Goal: Task Accomplishment & Management: Manage account settings

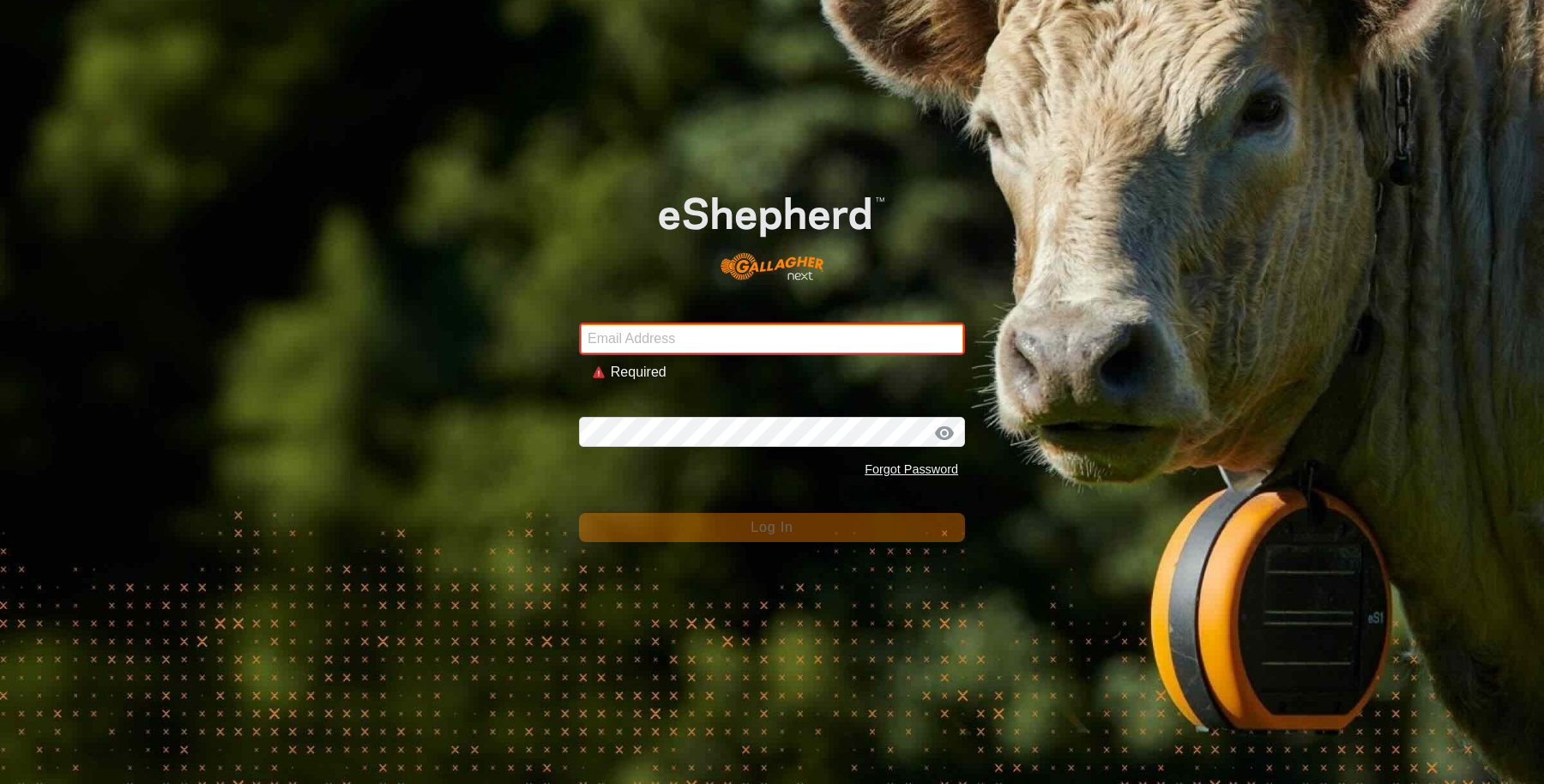
type input "[EMAIL_ADDRESS][DOMAIN_NAME]"
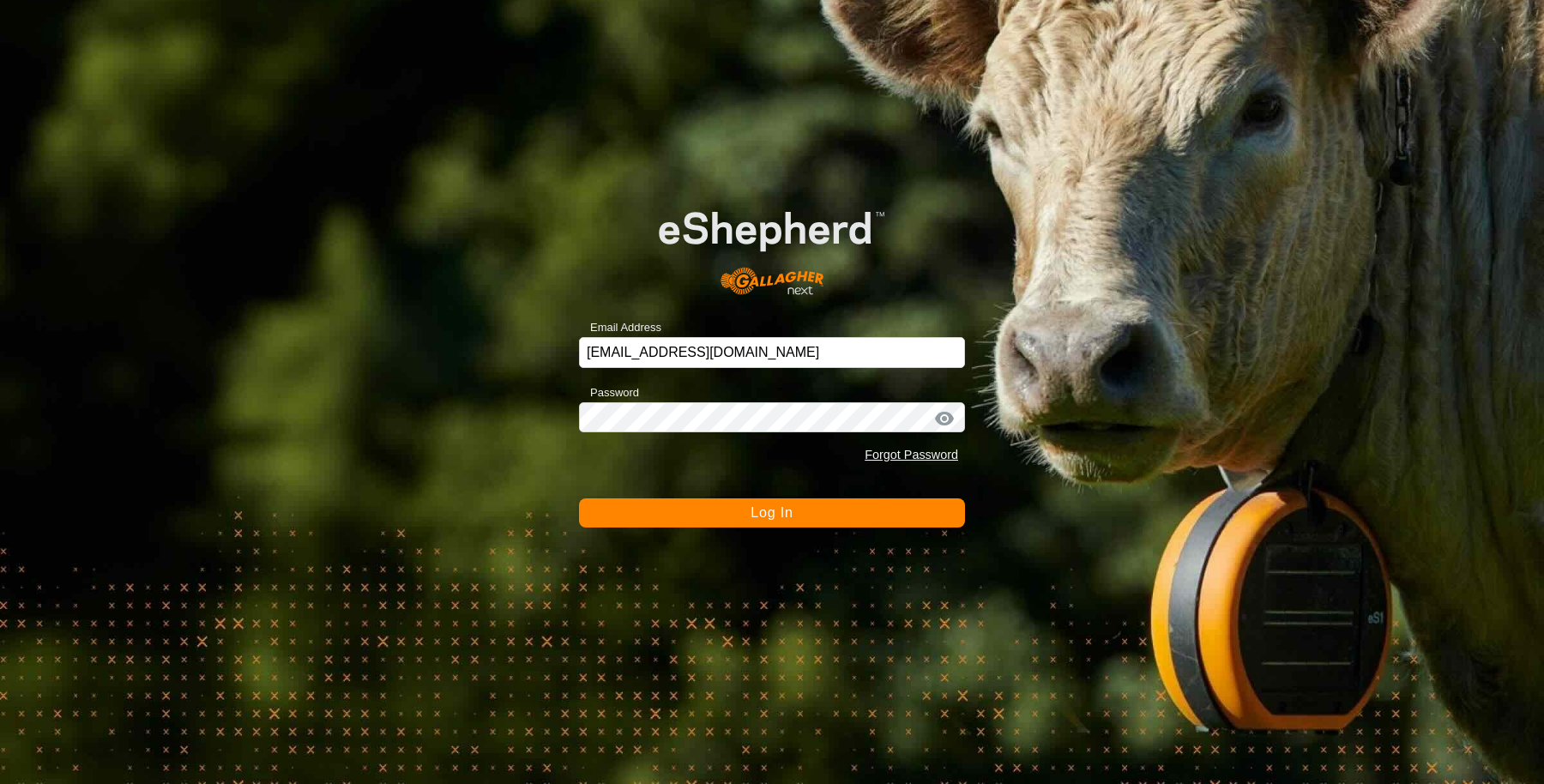
click at [687, 516] on button "Log In" at bounding box center [772, 513] width 386 height 29
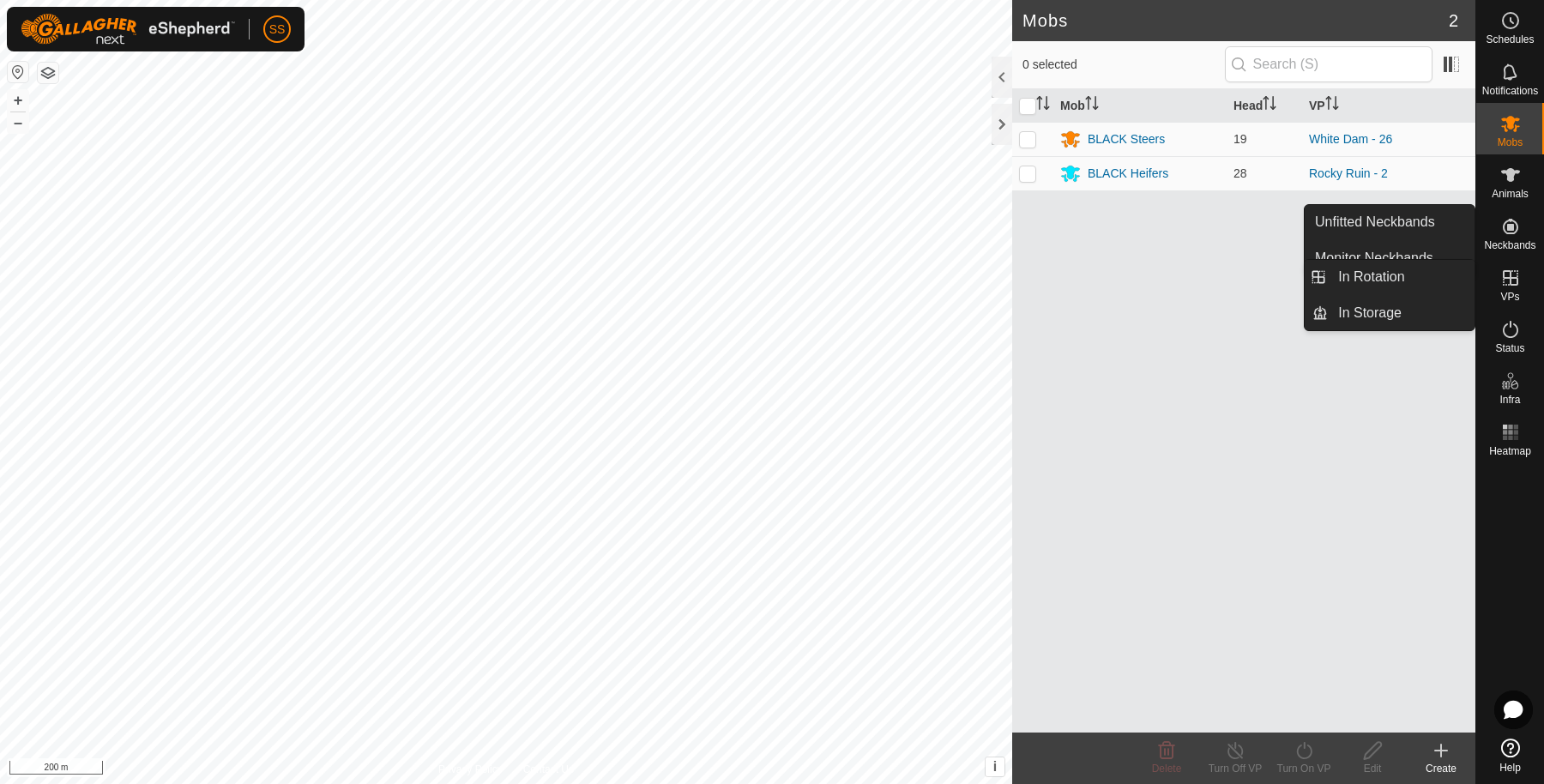
click at [1511, 274] on icon at bounding box center [1511, 278] width 15 height 15
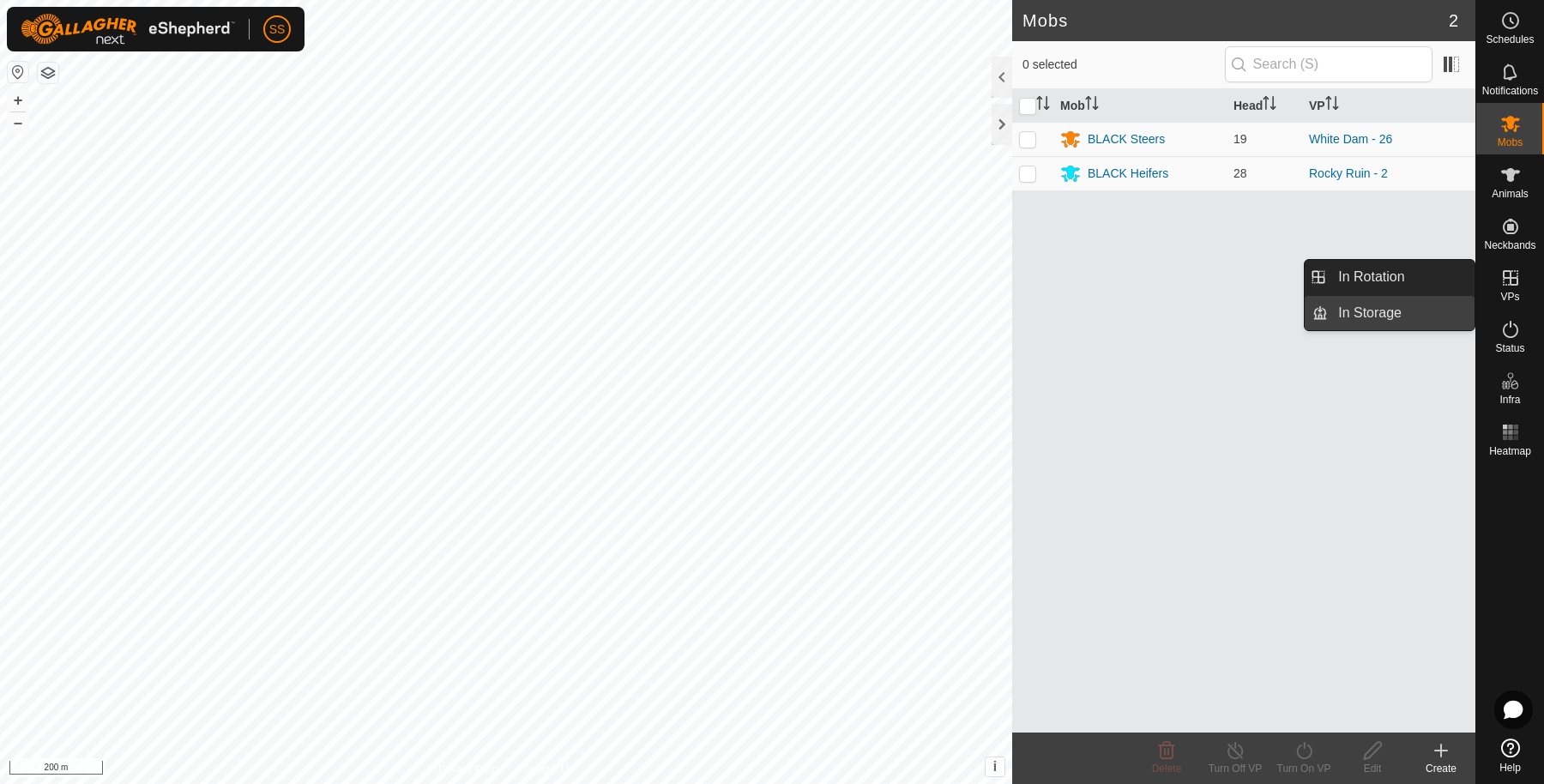
click at [1414, 299] on link "In Storage" at bounding box center [1401, 313] width 147 height 34
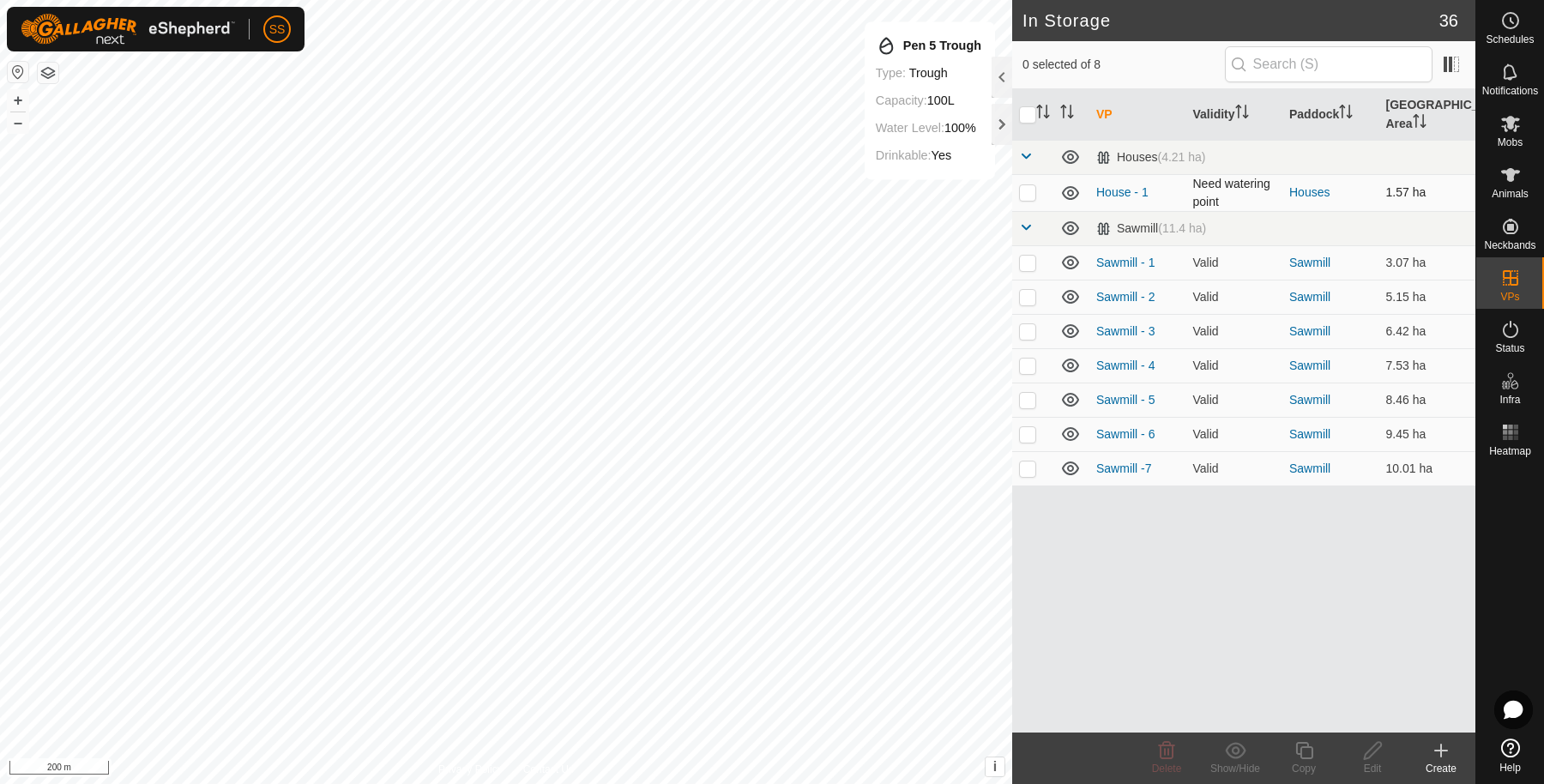
click at [1072, 194] on icon at bounding box center [1070, 193] width 21 height 21
click at [1069, 258] on icon at bounding box center [1070, 262] width 17 height 14
click at [1062, 294] on icon at bounding box center [1070, 297] width 17 height 14
click at [1066, 321] on icon at bounding box center [1070, 331] width 21 height 21
click at [1066, 355] on icon at bounding box center [1070, 365] width 21 height 21
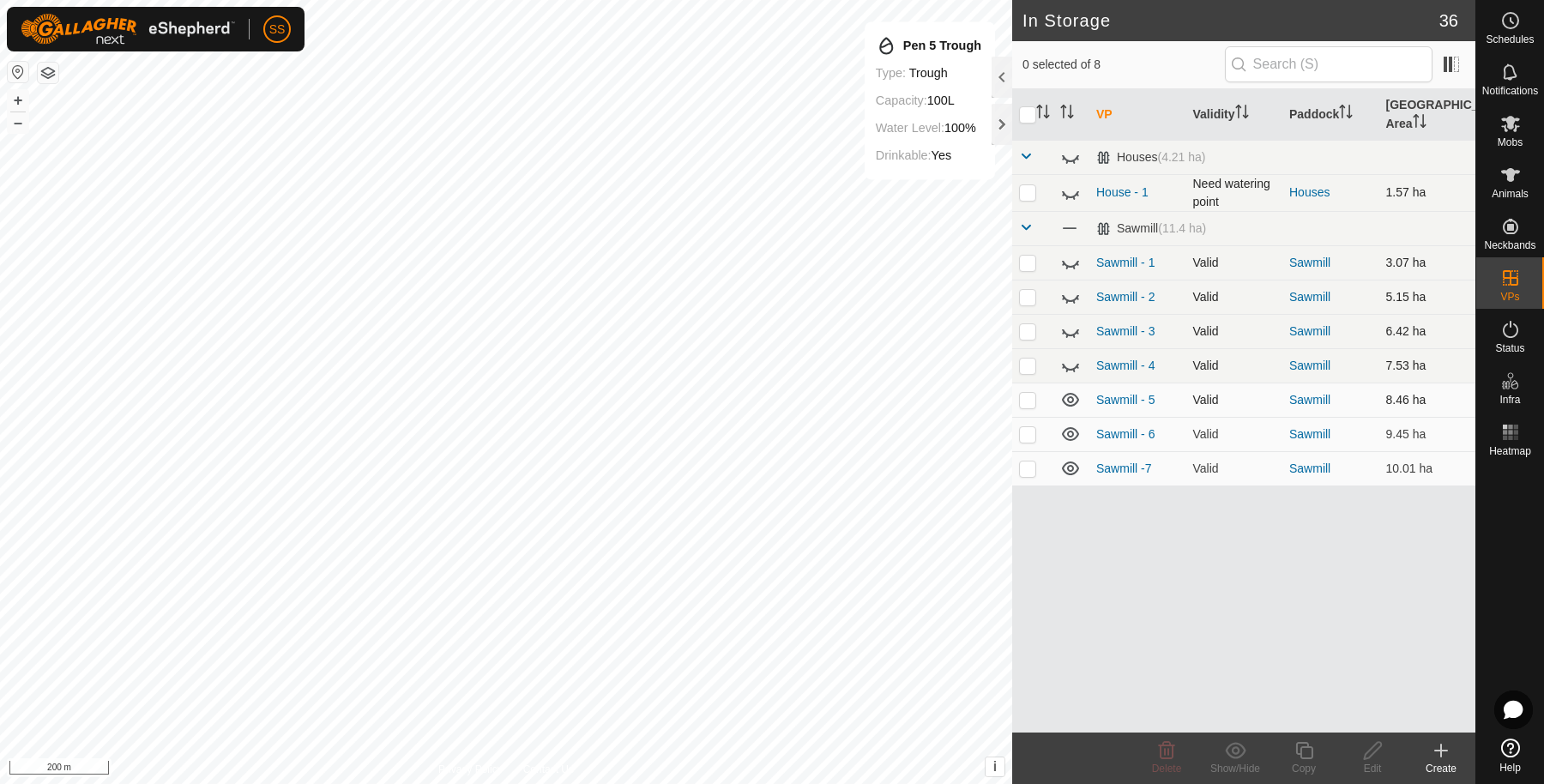
click at [1070, 393] on icon at bounding box center [1070, 400] width 17 height 14
click at [1070, 427] on td at bounding box center [1071, 434] width 36 height 34
click at [1070, 437] on icon at bounding box center [1070, 434] width 17 height 14
click at [1069, 469] on icon at bounding box center [1070, 468] width 17 height 14
drag, startPoint x: 1240, startPoint y: 573, endPoint x: 1104, endPoint y: 594, distance: 137.6
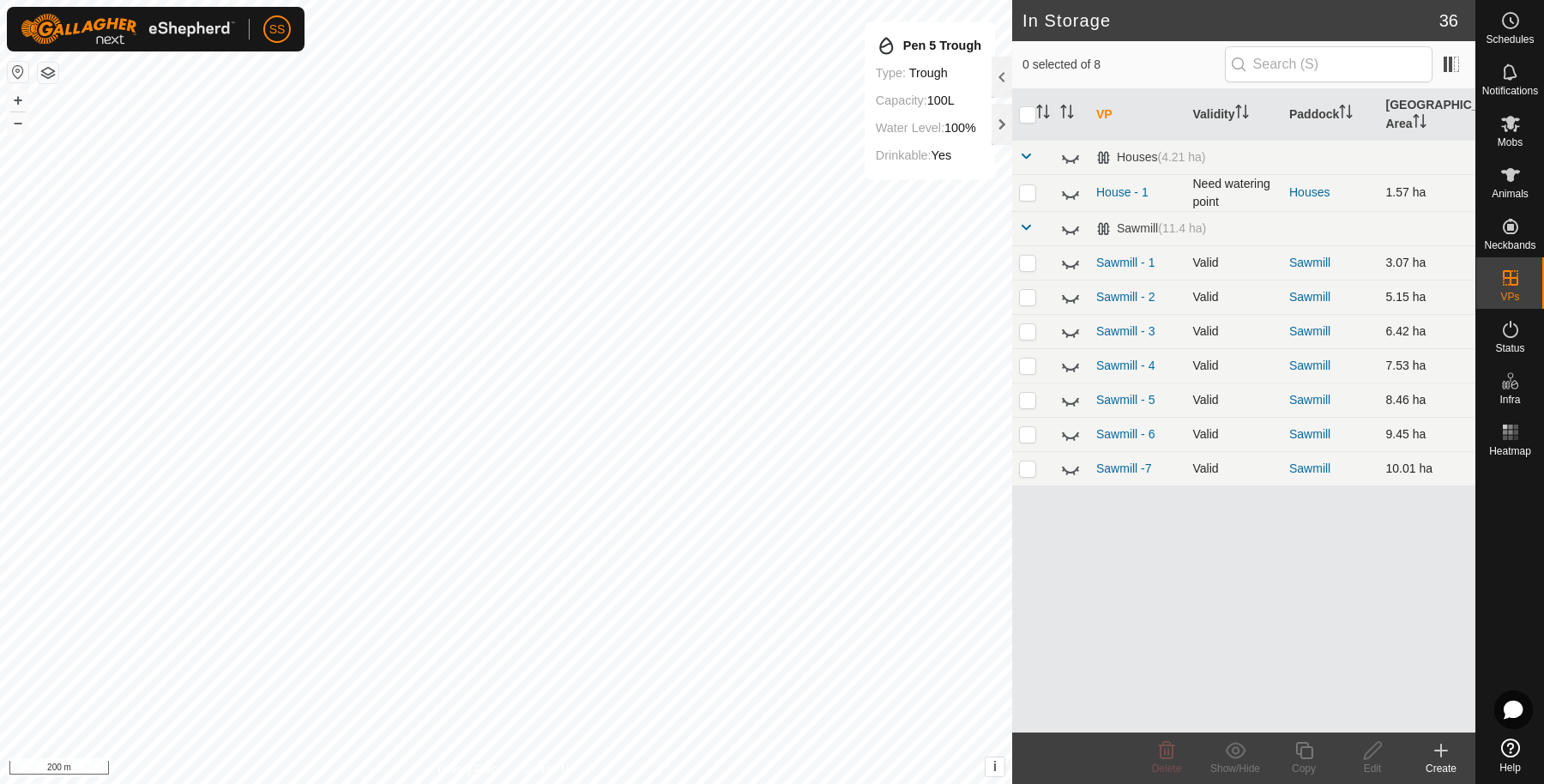
click at [1159, 570] on div "VP Validity Paddock Grazing Area Houses (4.21 ha) House - 1 Need watering point…" at bounding box center [1244, 411] width 463 height 643
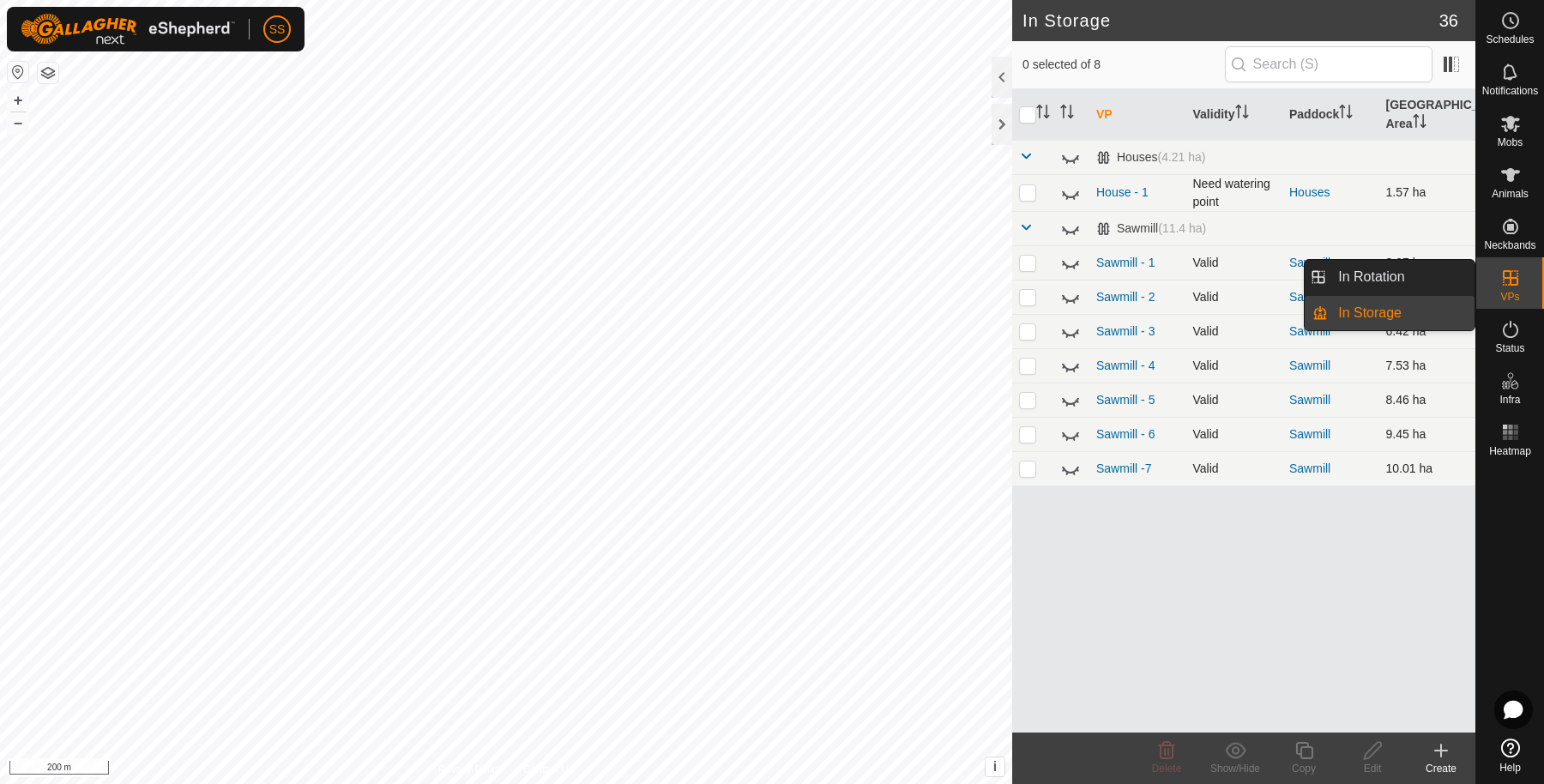
click at [1428, 267] on link "In Rotation" at bounding box center [1401, 277] width 147 height 34
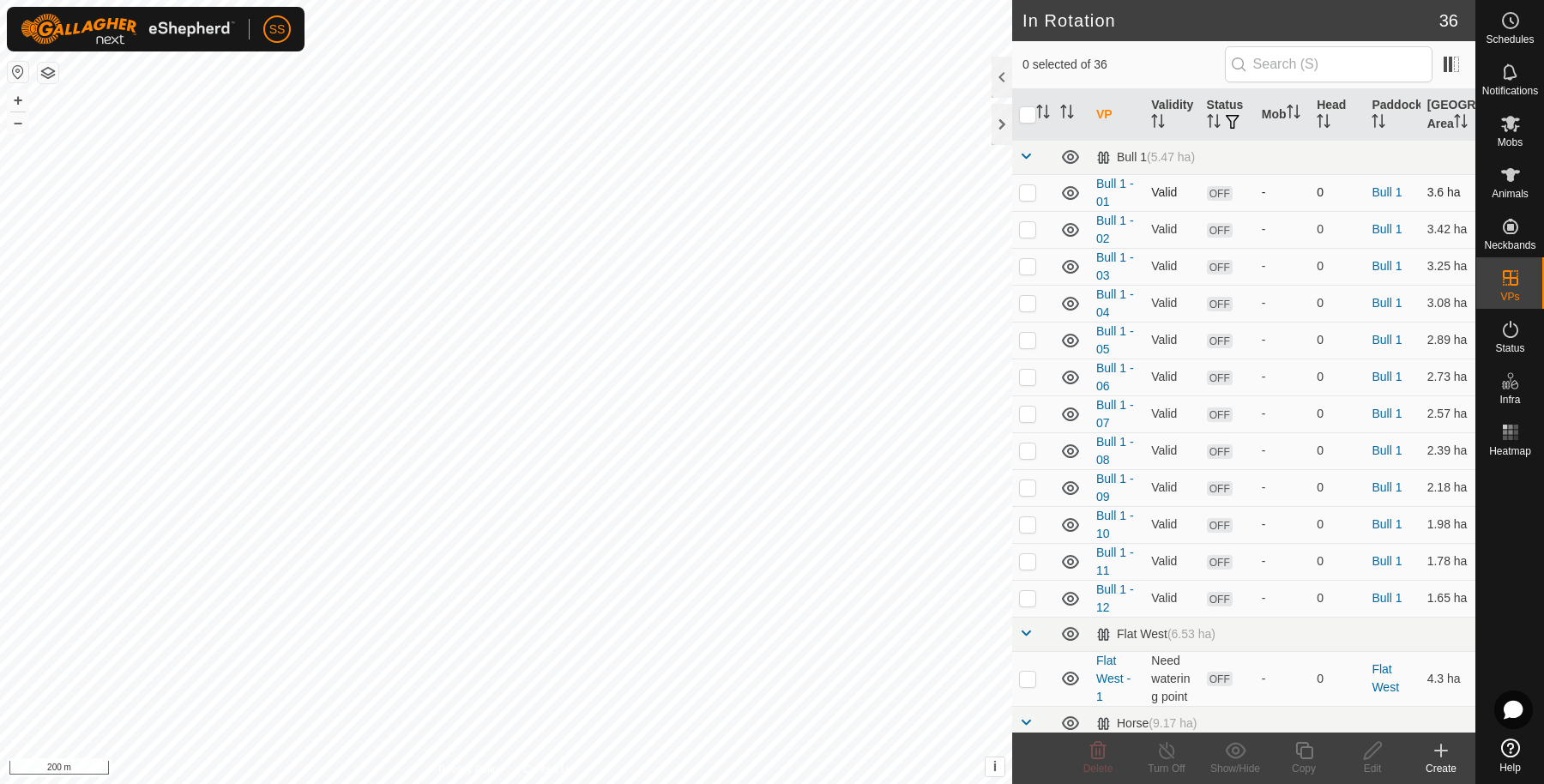
click at [1031, 199] on p-checkbox at bounding box center [1027, 192] width 17 height 14
checkbox input "true"
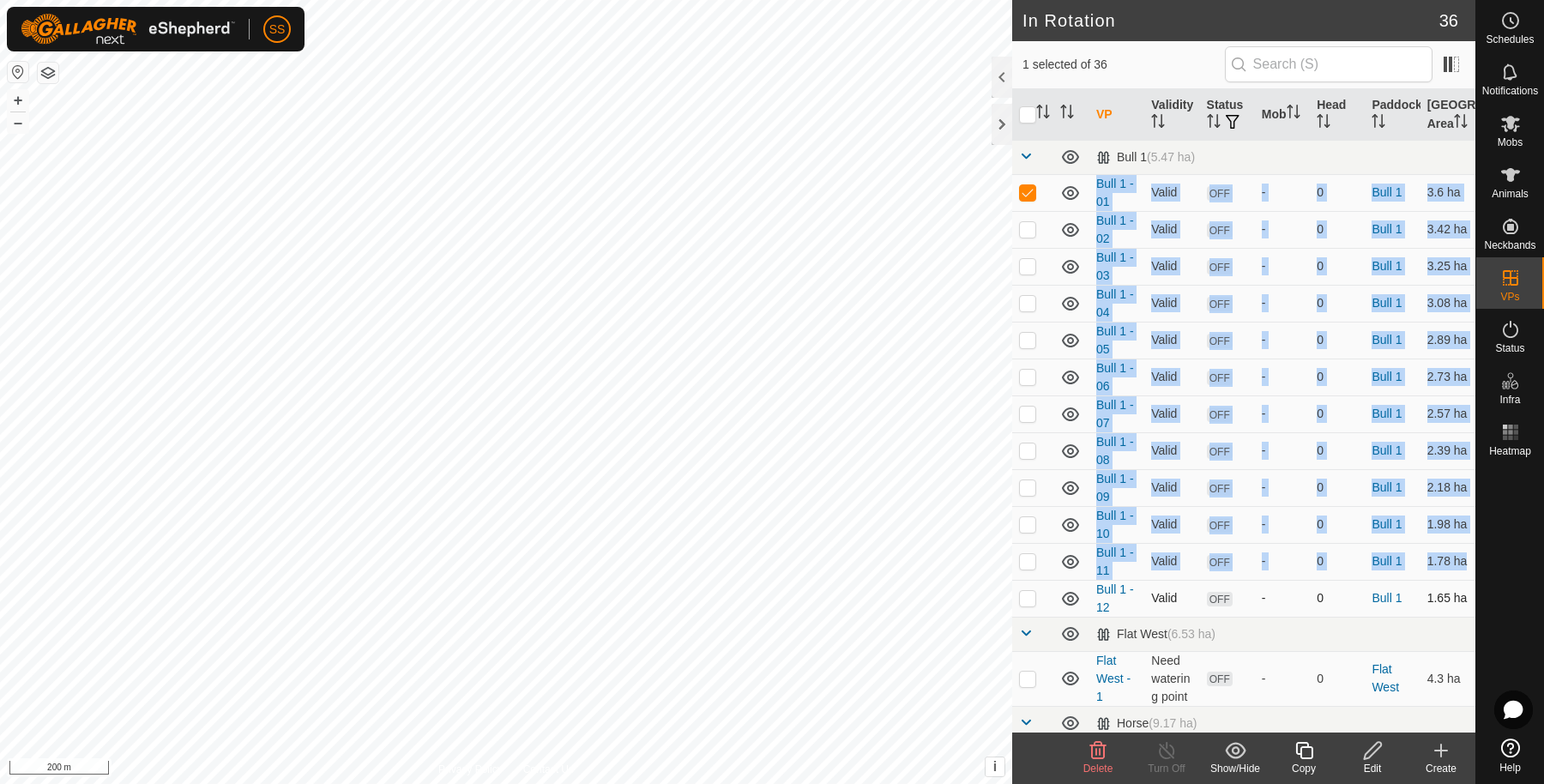
click at [1030, 605] on p-checkbox at bounding box center [1027, 598] width 17 height 14
checkbox input "true"
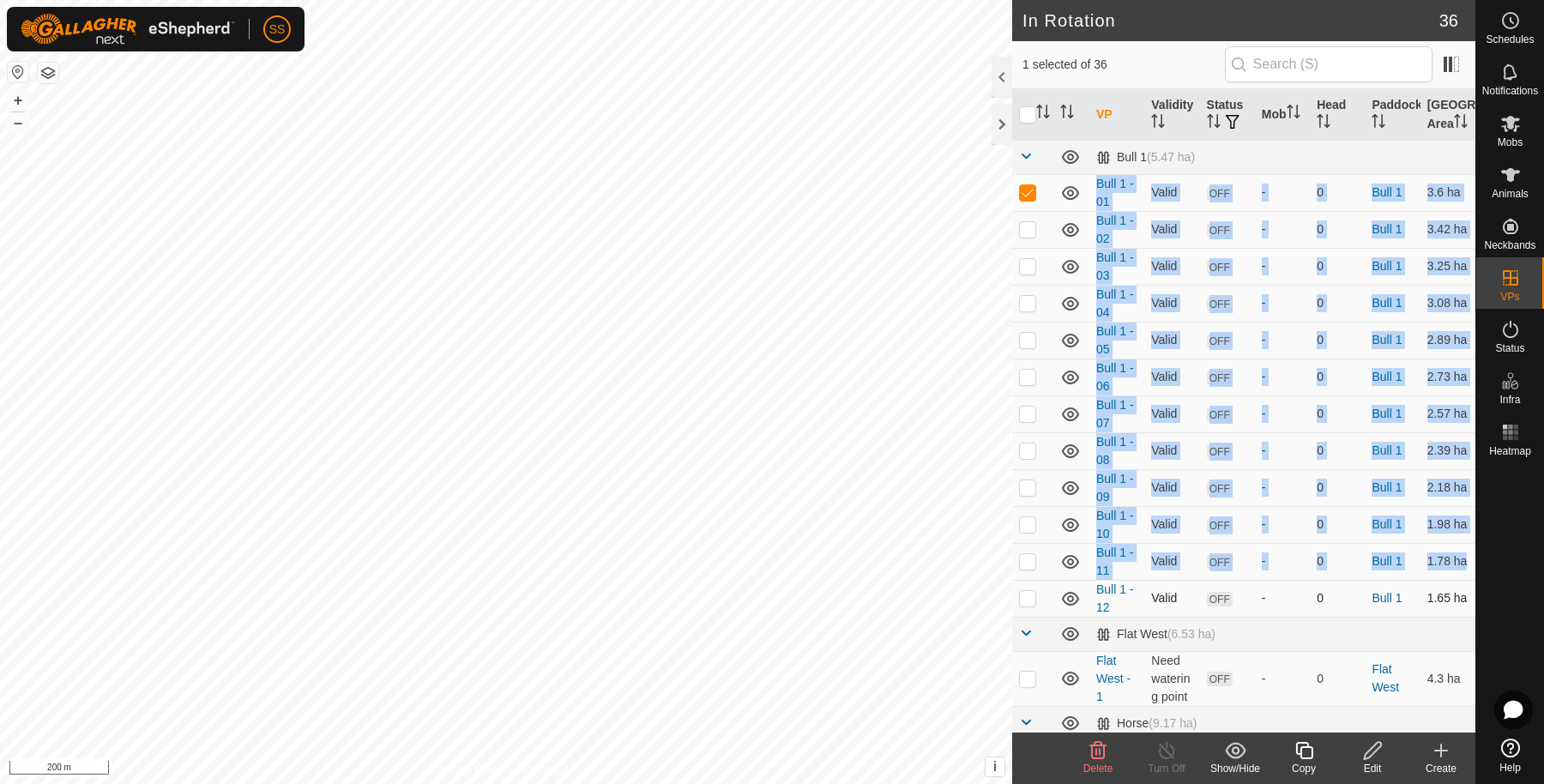
checkbox input "true"
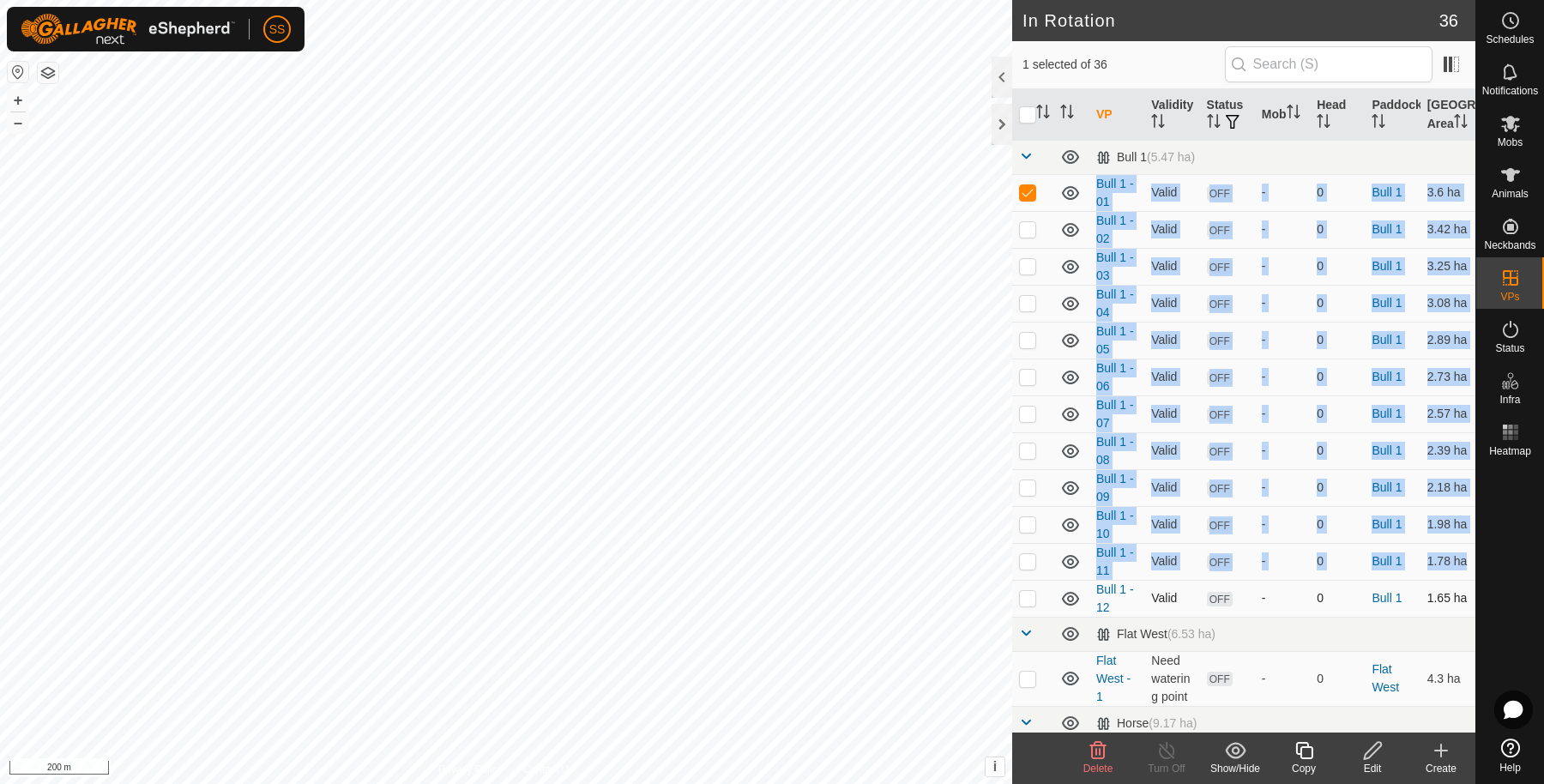
checkbox input "true"
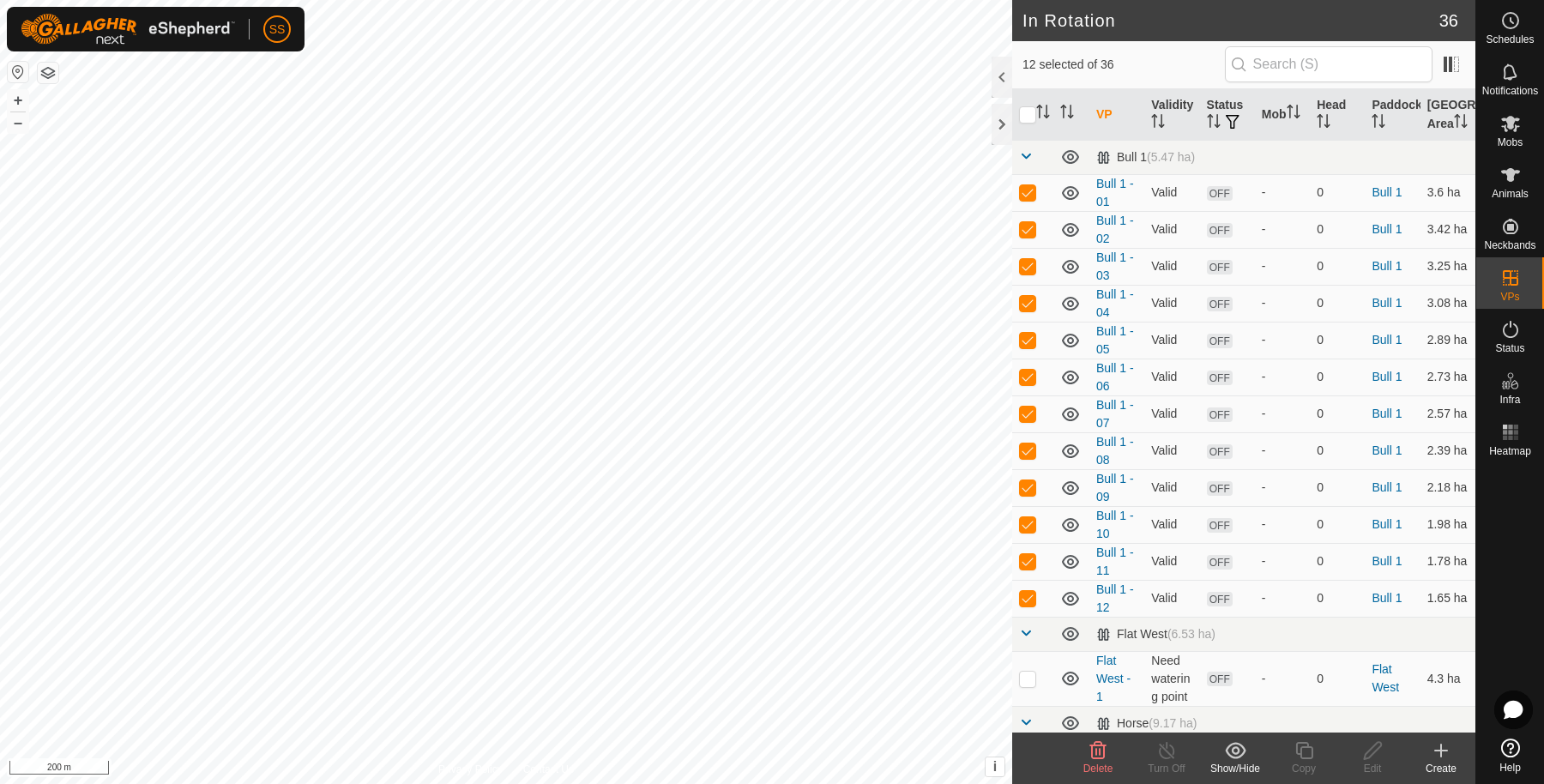
click at [1234, 766] on div "Show/Hide" at bounding box center [1235, 769] width 69 height 15
click at [1250, 710] on link "Move to 'In Storage'" at bounding box center [1287, 714] width 170 height 34
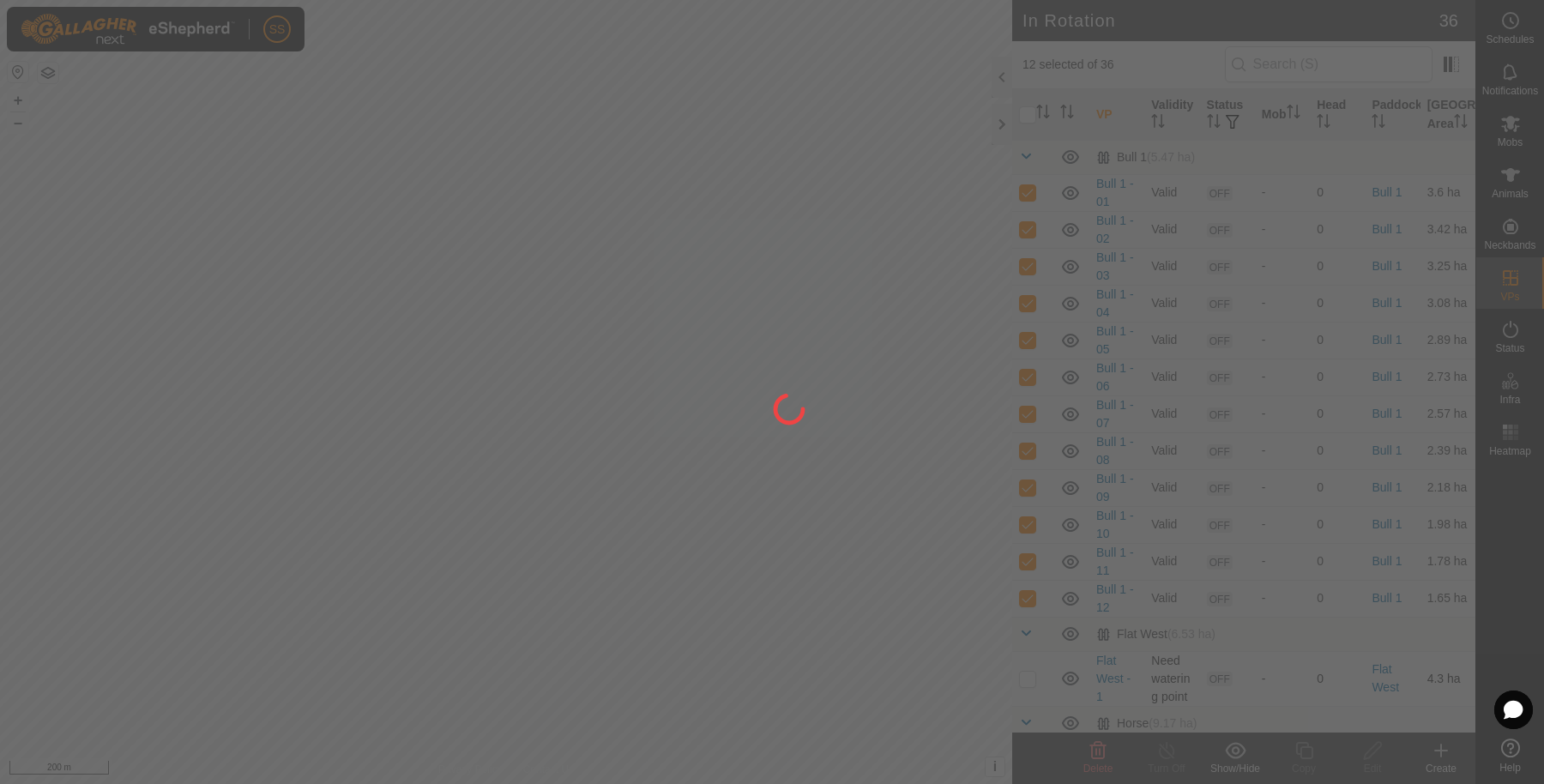
checkbox input "false"
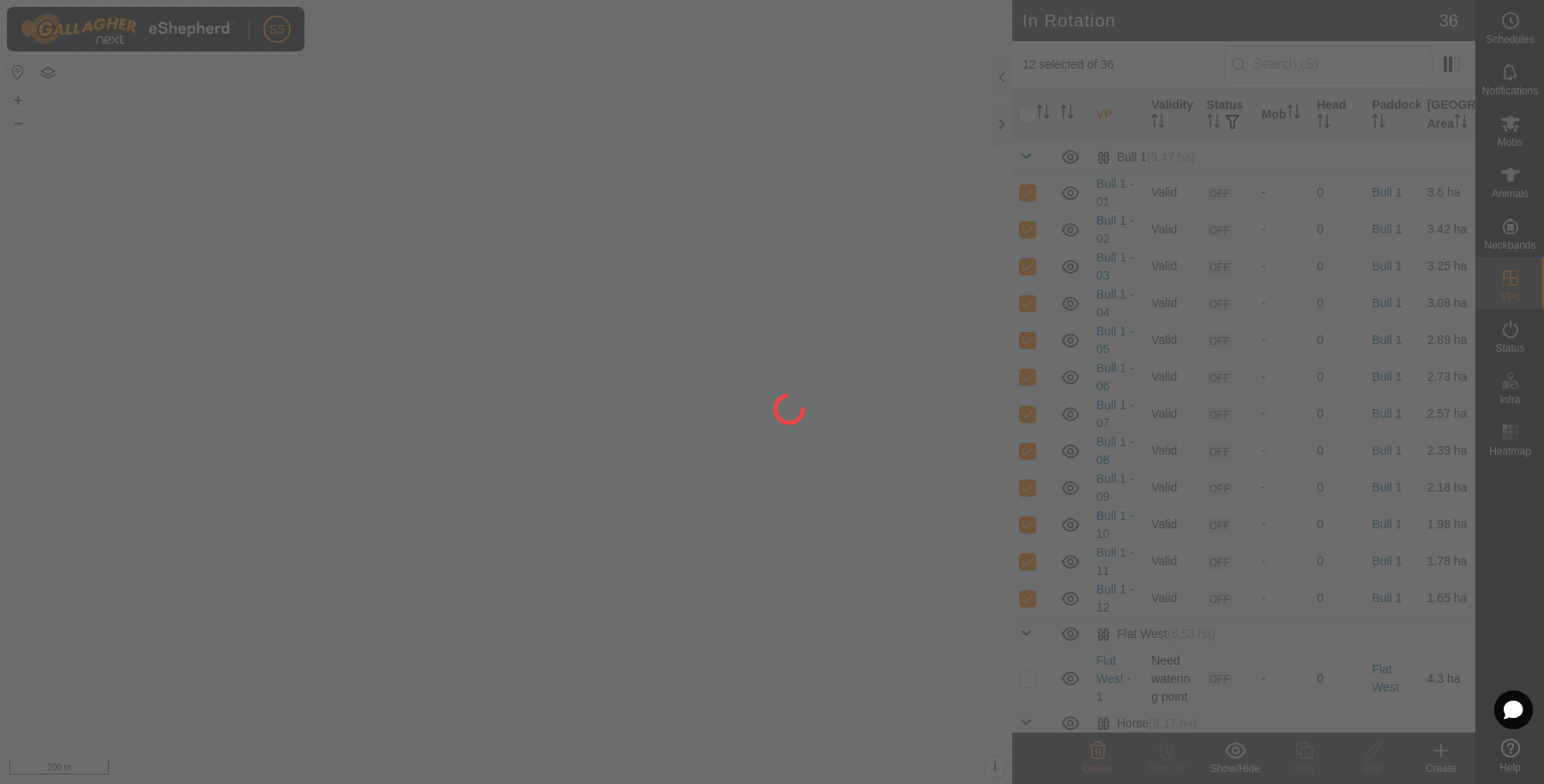
checkbox input "false"
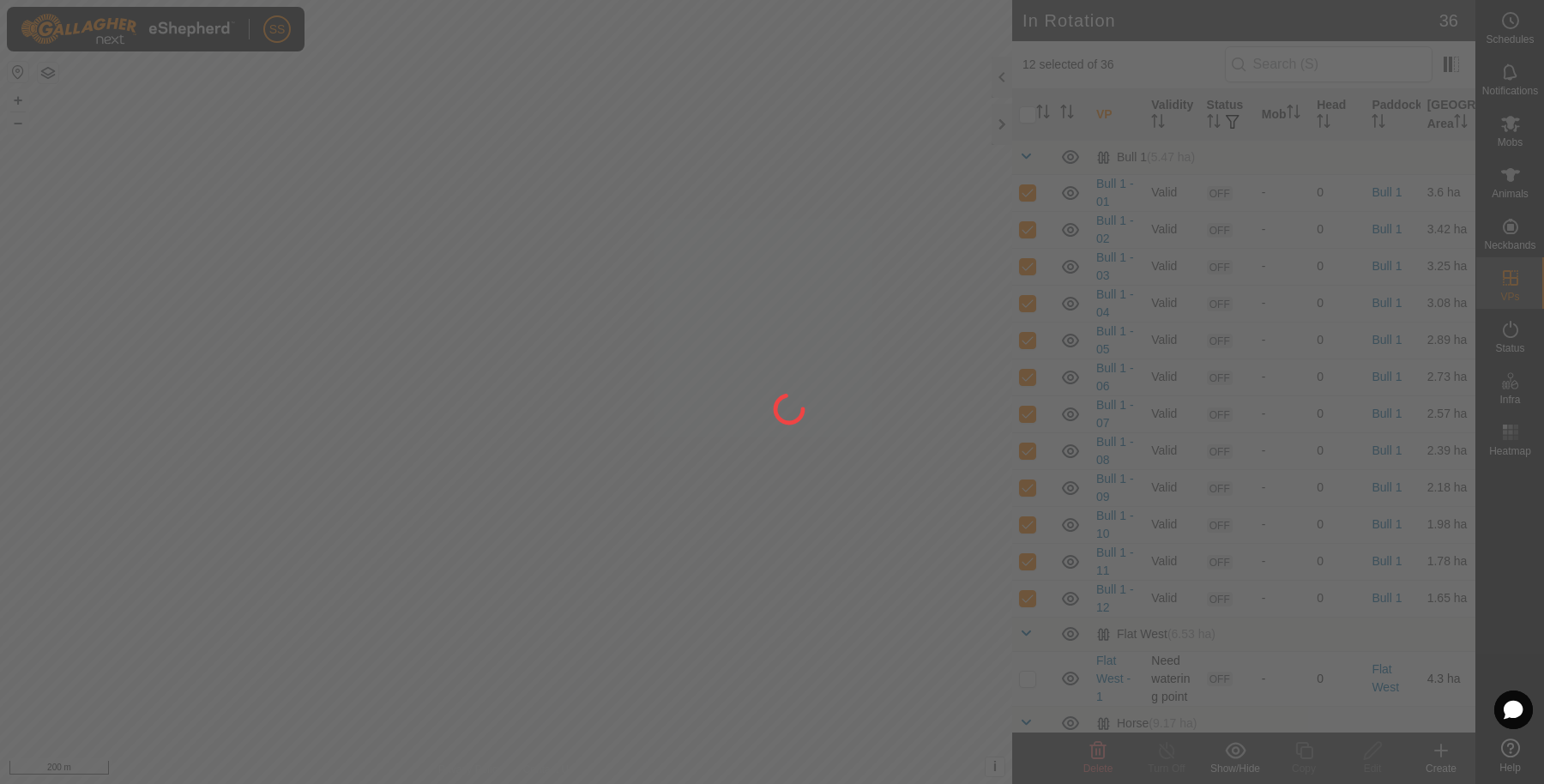
checkbox input "false"
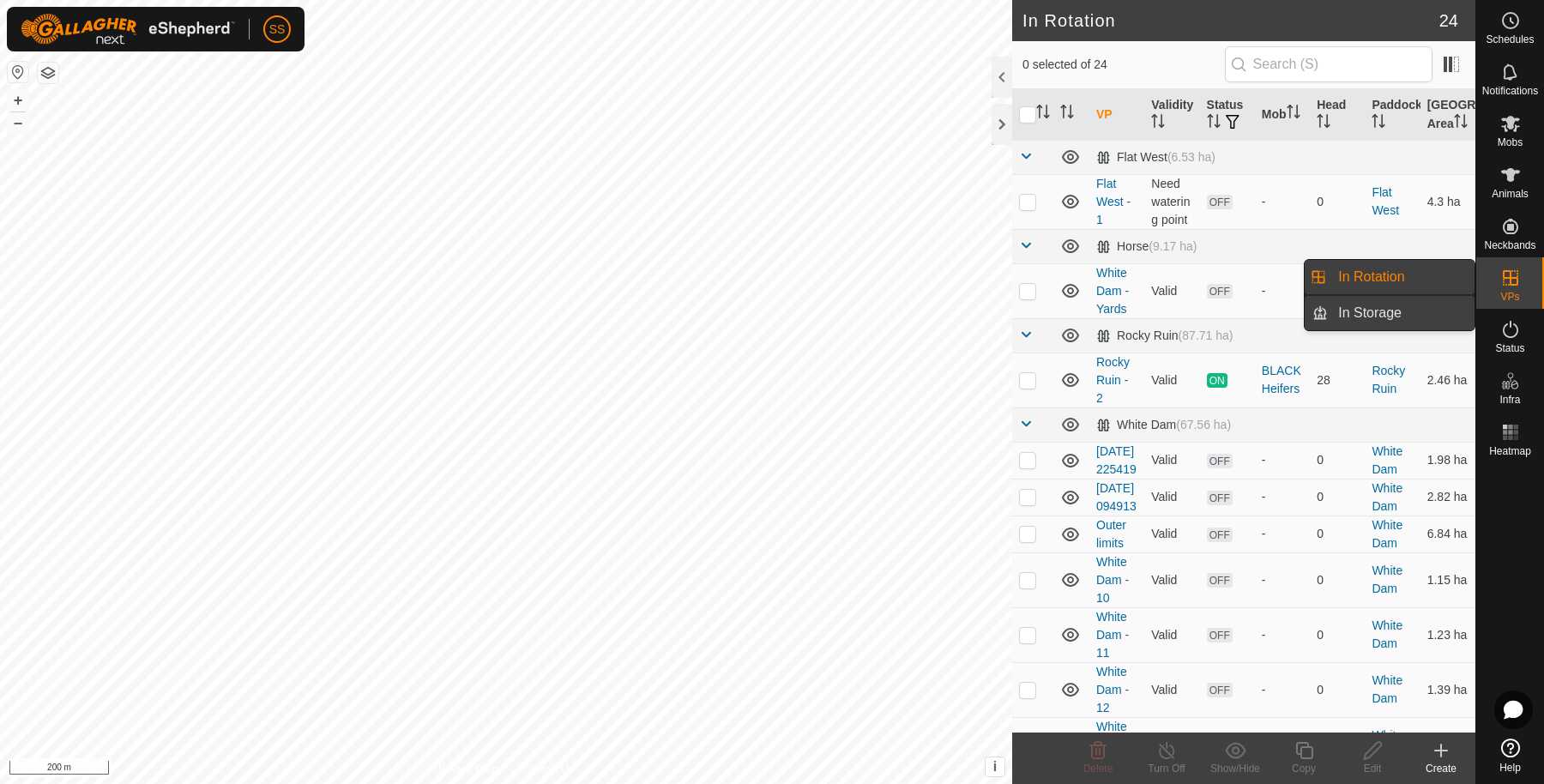
click at [1441, 303] on link "In Storage" at bounding box center [1401, 313] width 147 height 34
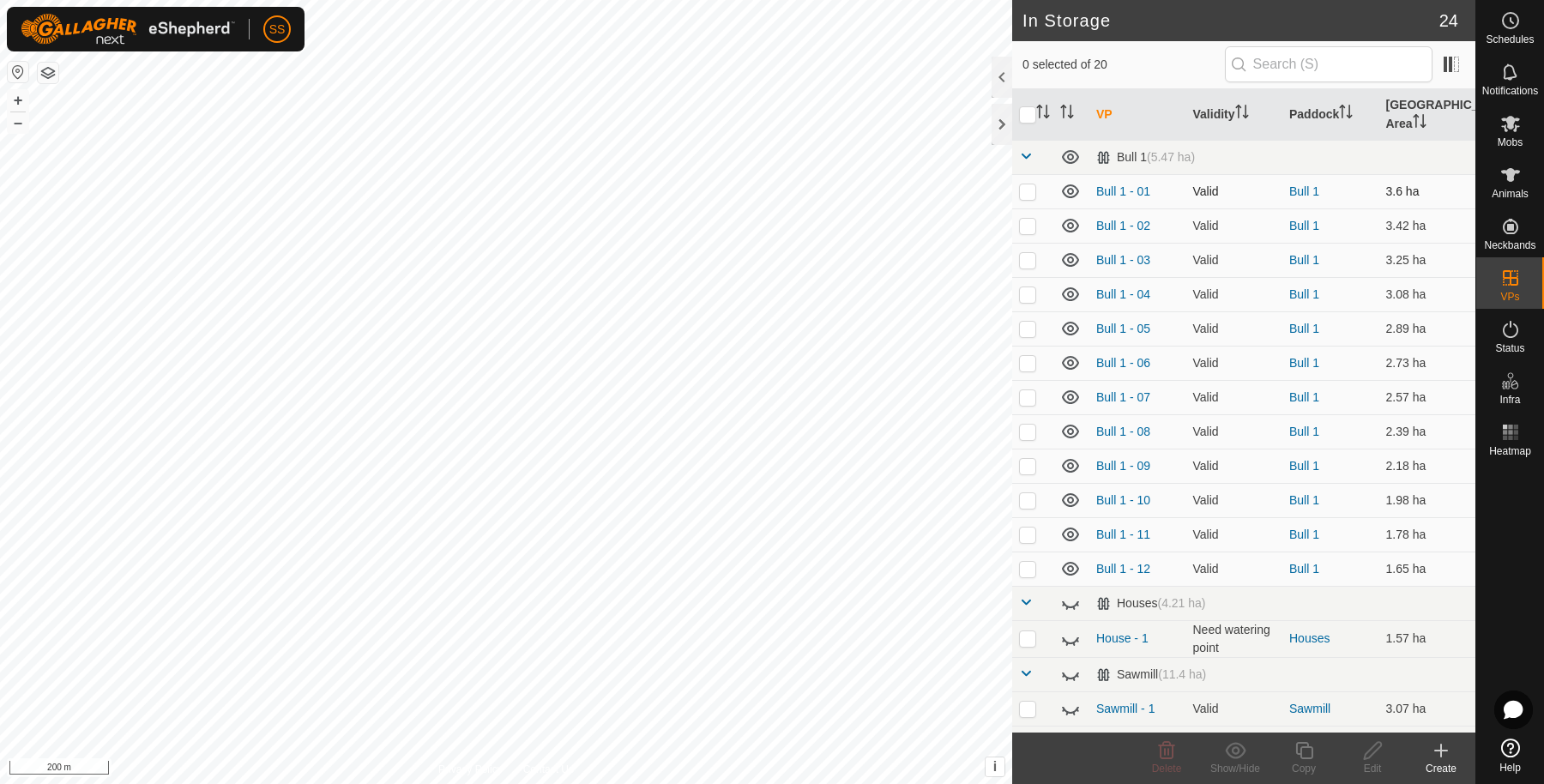
click at [1020, 189] on p-checkbox at bounding box center [1027, 191] width 17 height 14
checkbox input "true"
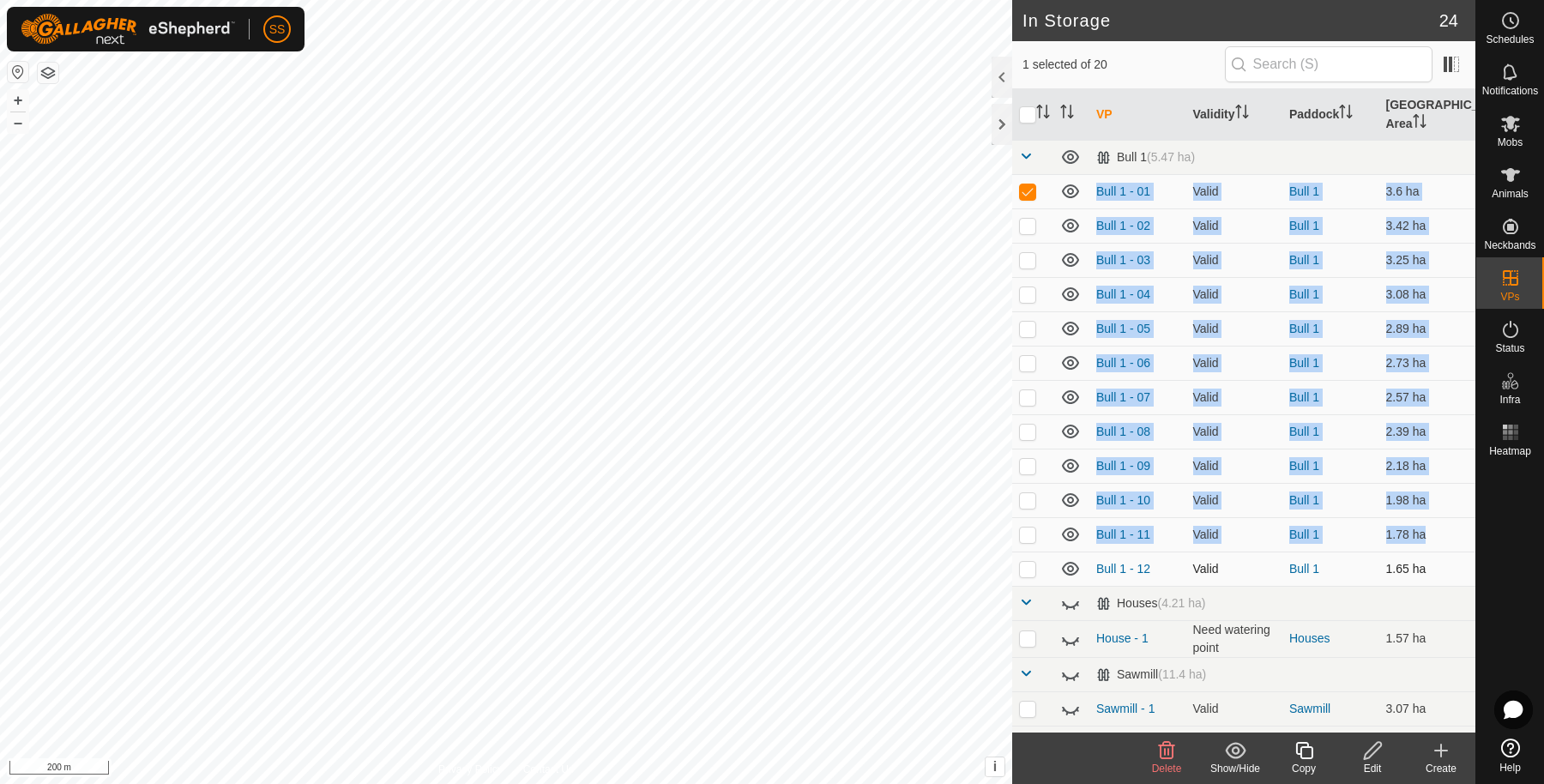
click at [1030, 556] on td at bounding box center [1032, 569] width 41 height 34
checkbox input "true"
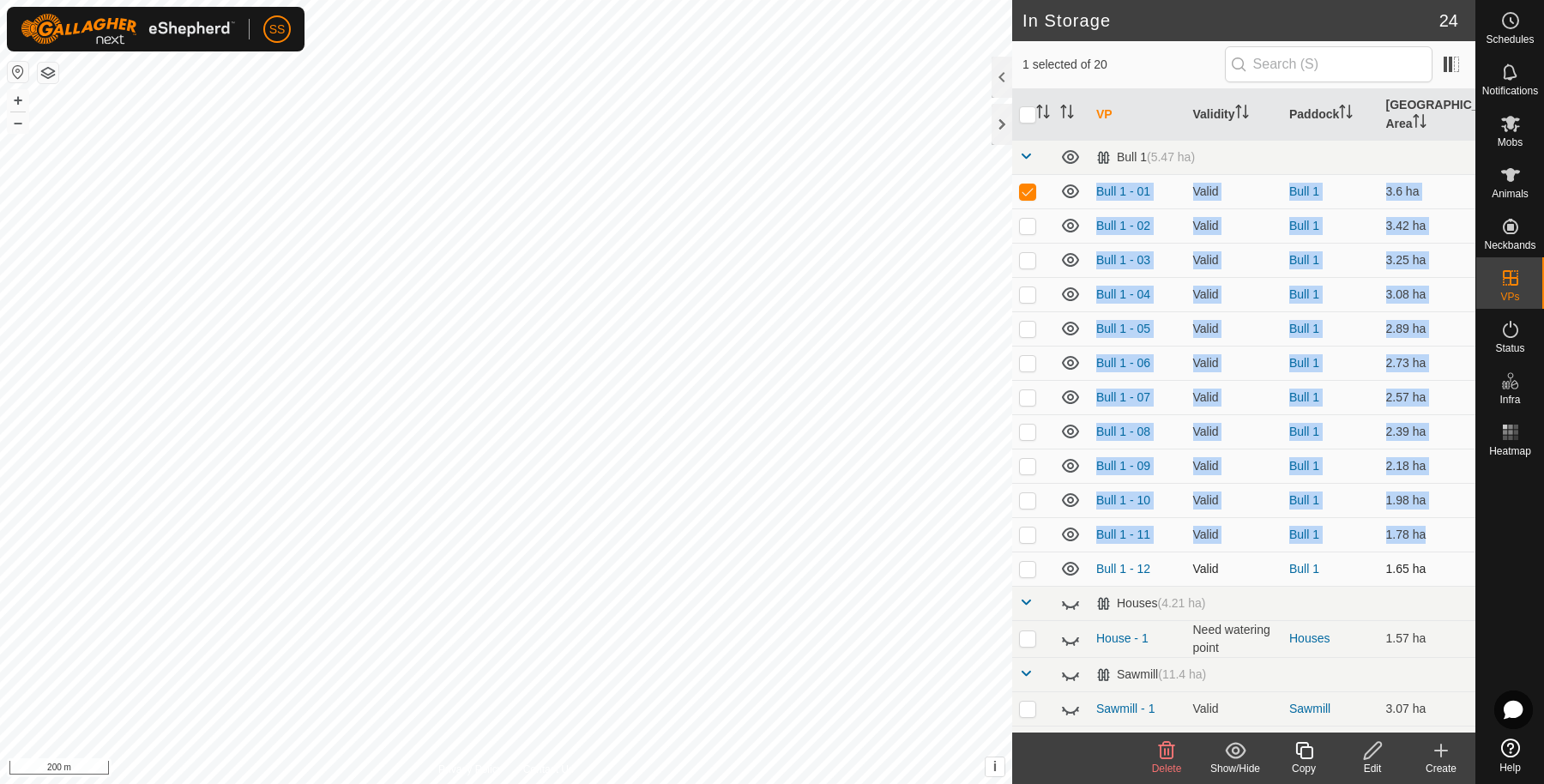
checkbox input "true"
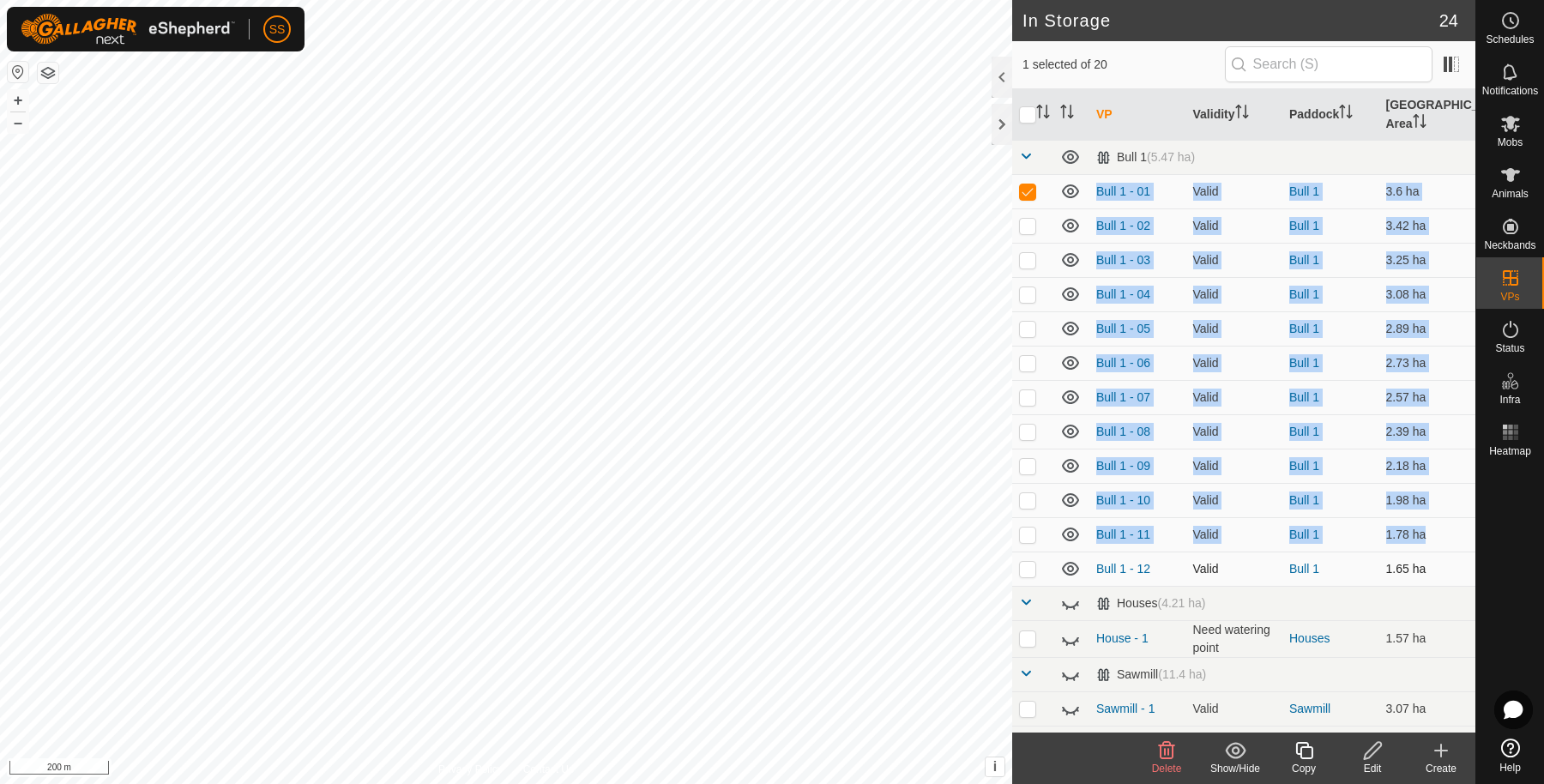
checkbox input "true"
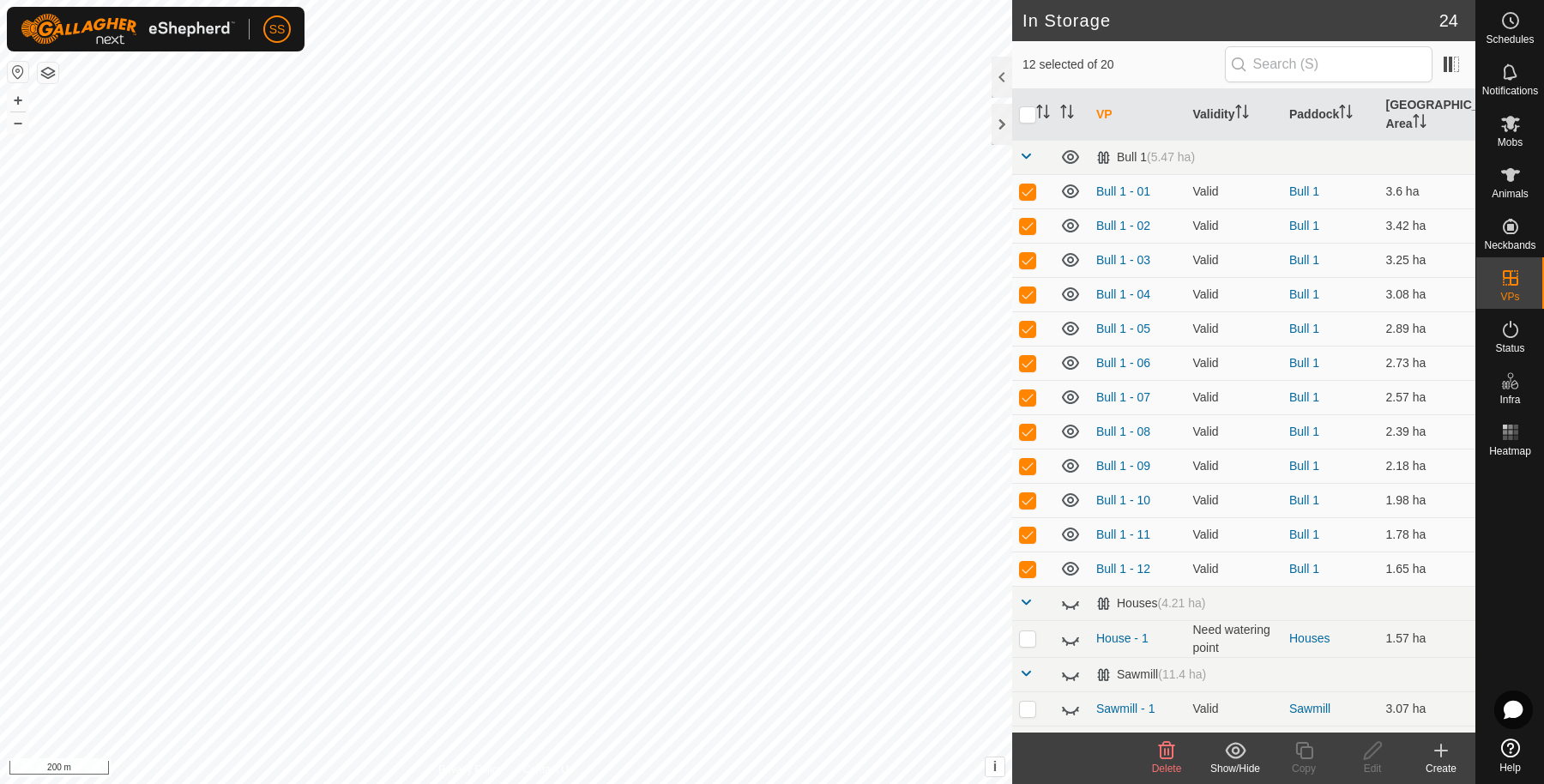
click at [1229, 757] on icon at bounding box center [1235, 751] width 21 height 21
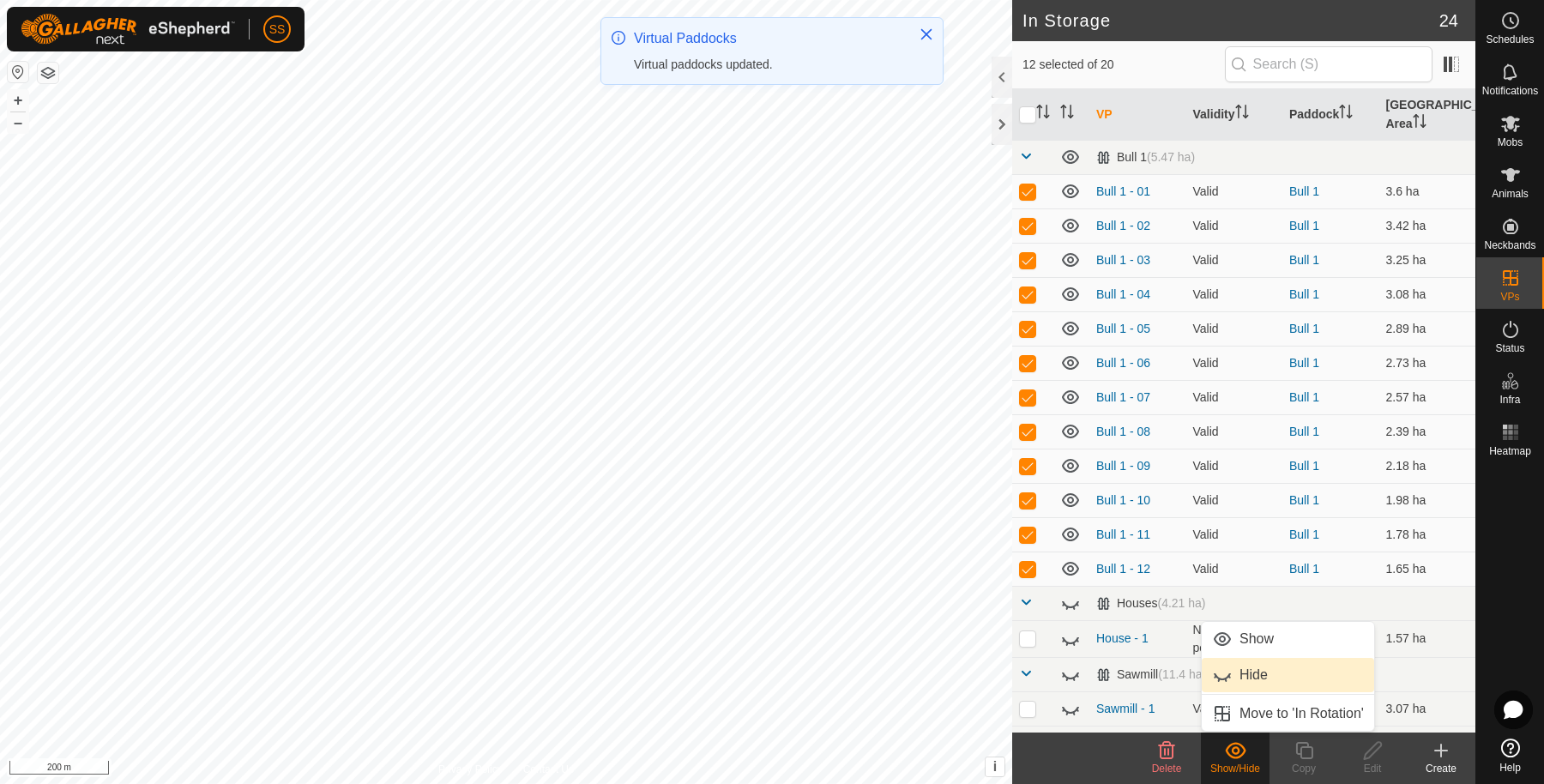
click at [1260, 660] on link "Hide" at bounding box center [1287, 675] width 173 height 34
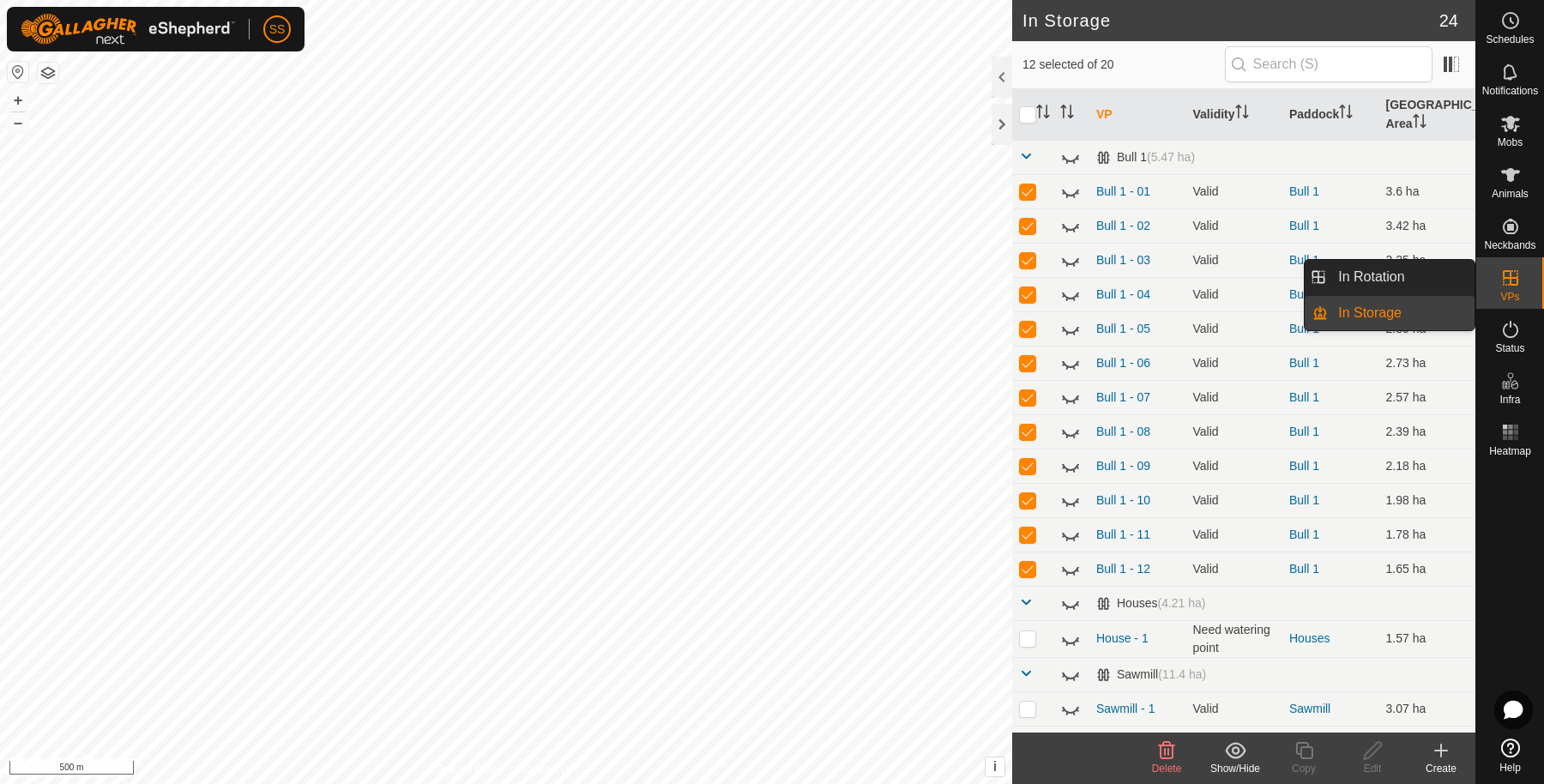
click at [1499, 288] on es-virtualpaddocks-svg-icon at bounding box center [1511, 278] width 31 height 27
click at [1358, 268] on link "In Rotation" at bounding box center [1401, 277] width 147 height 34
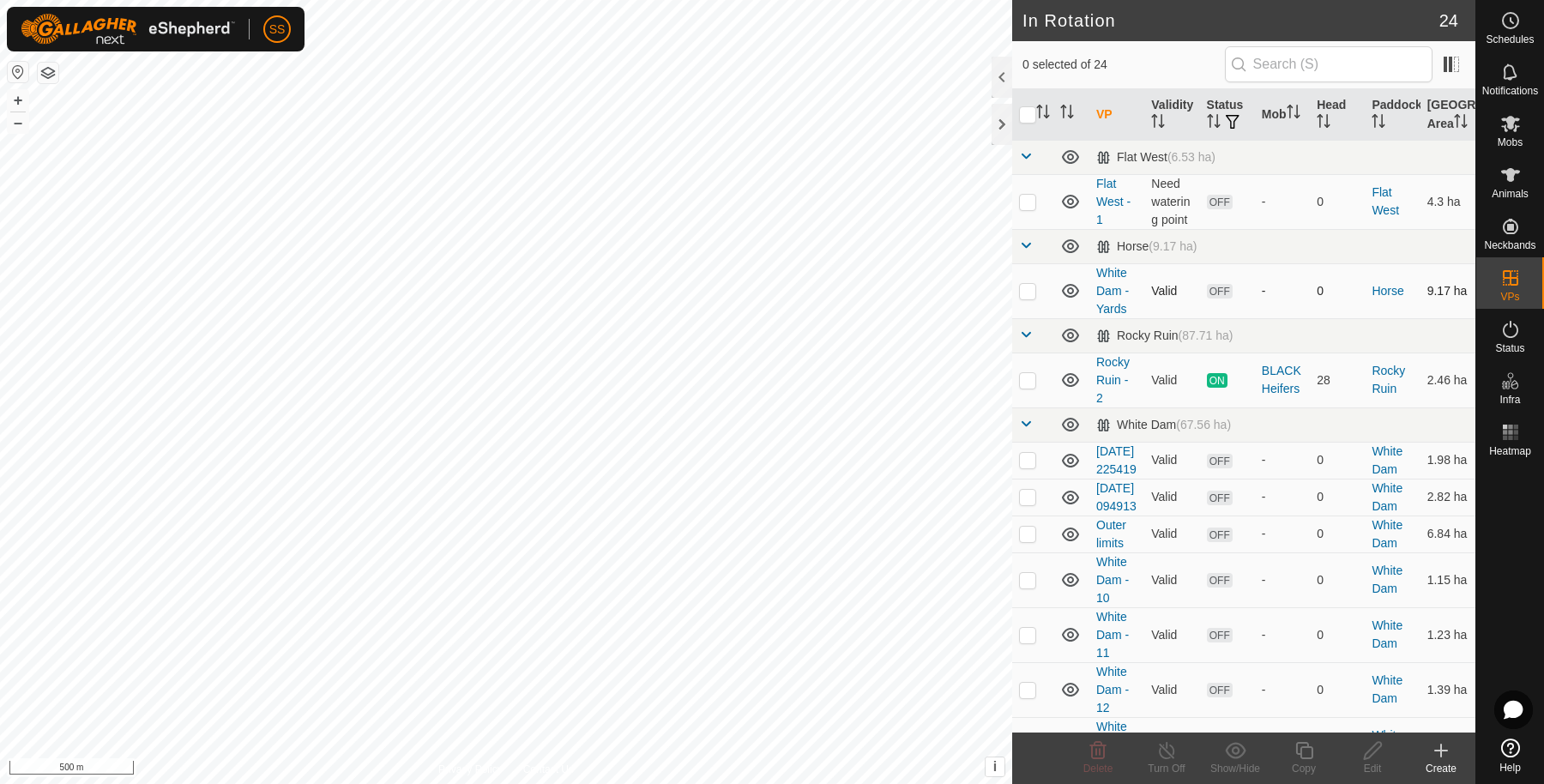
click at [1026, 298] on p-checkbox at bounding box center [1027, 291] width 17 height 14
checkbox input "false"
click at [1024, 225] on td at bounding box center [1032, 202] width 41 height 55
click at [1244, 742] on icon at bounding box center [1235, 751] width 21 height 21
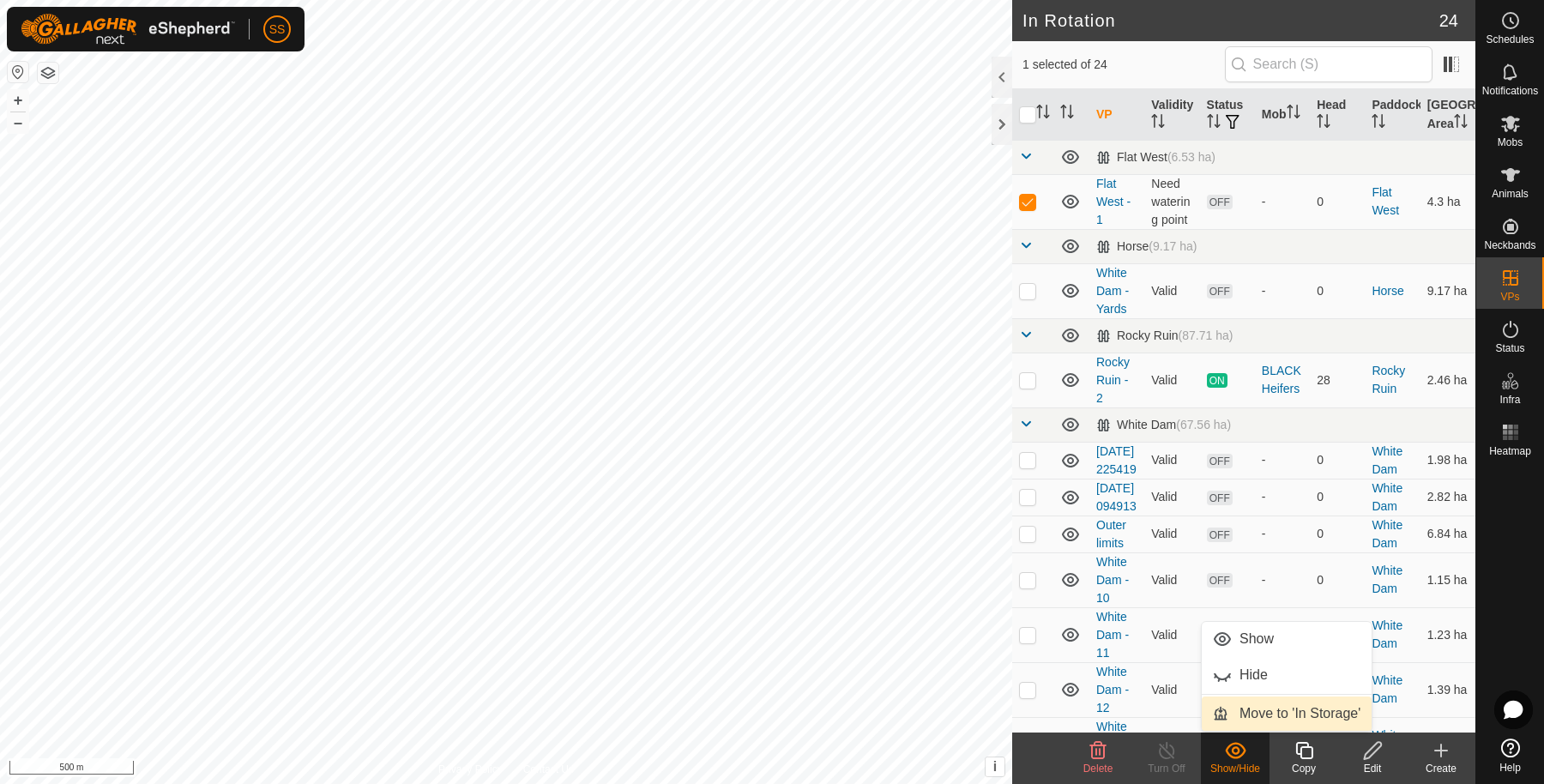
click at [1244, 721] on link "Move to 'In Storage'" at bounding box center [1287, 714] width 170 height 34
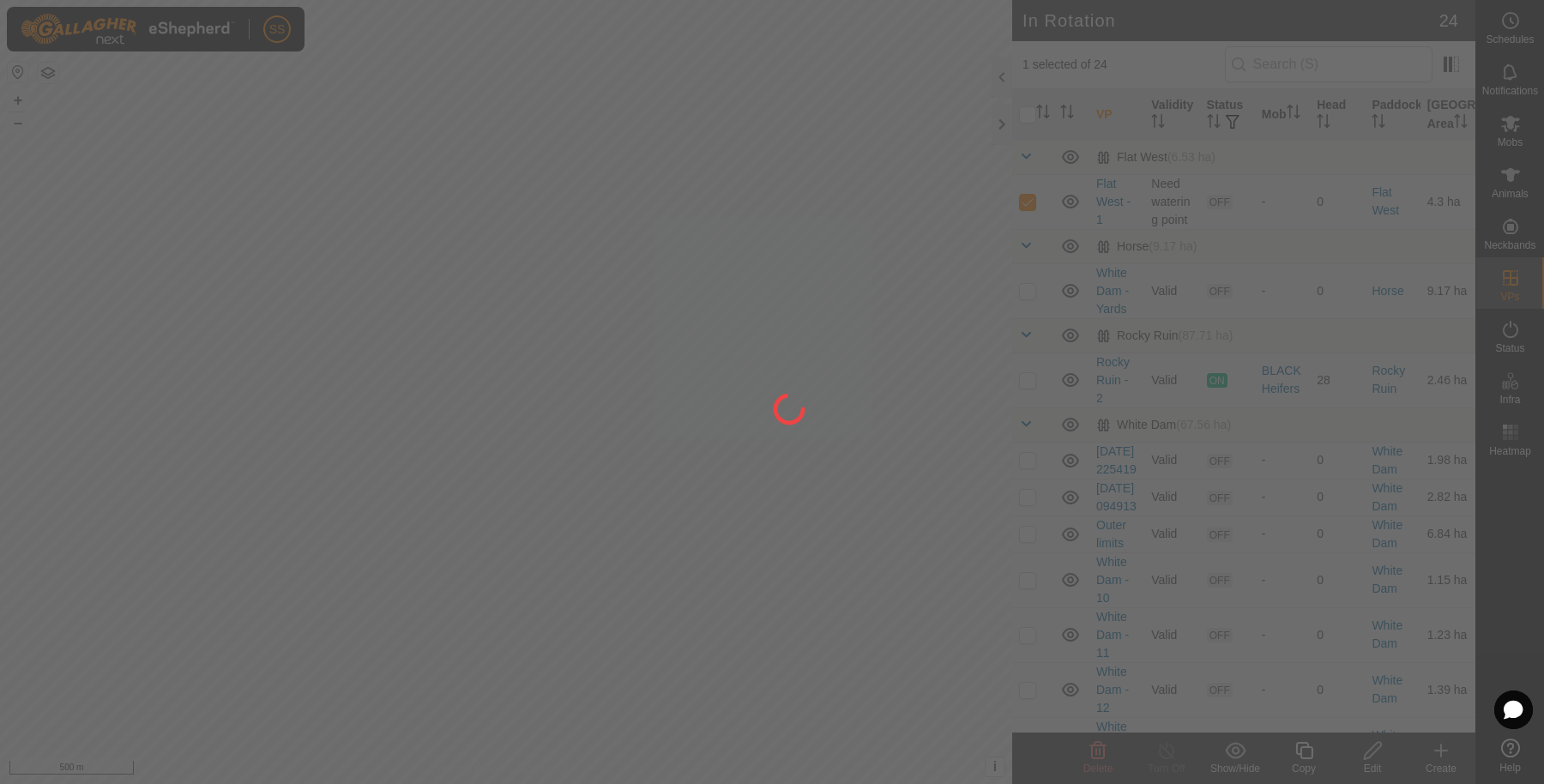
checkbox input "false"
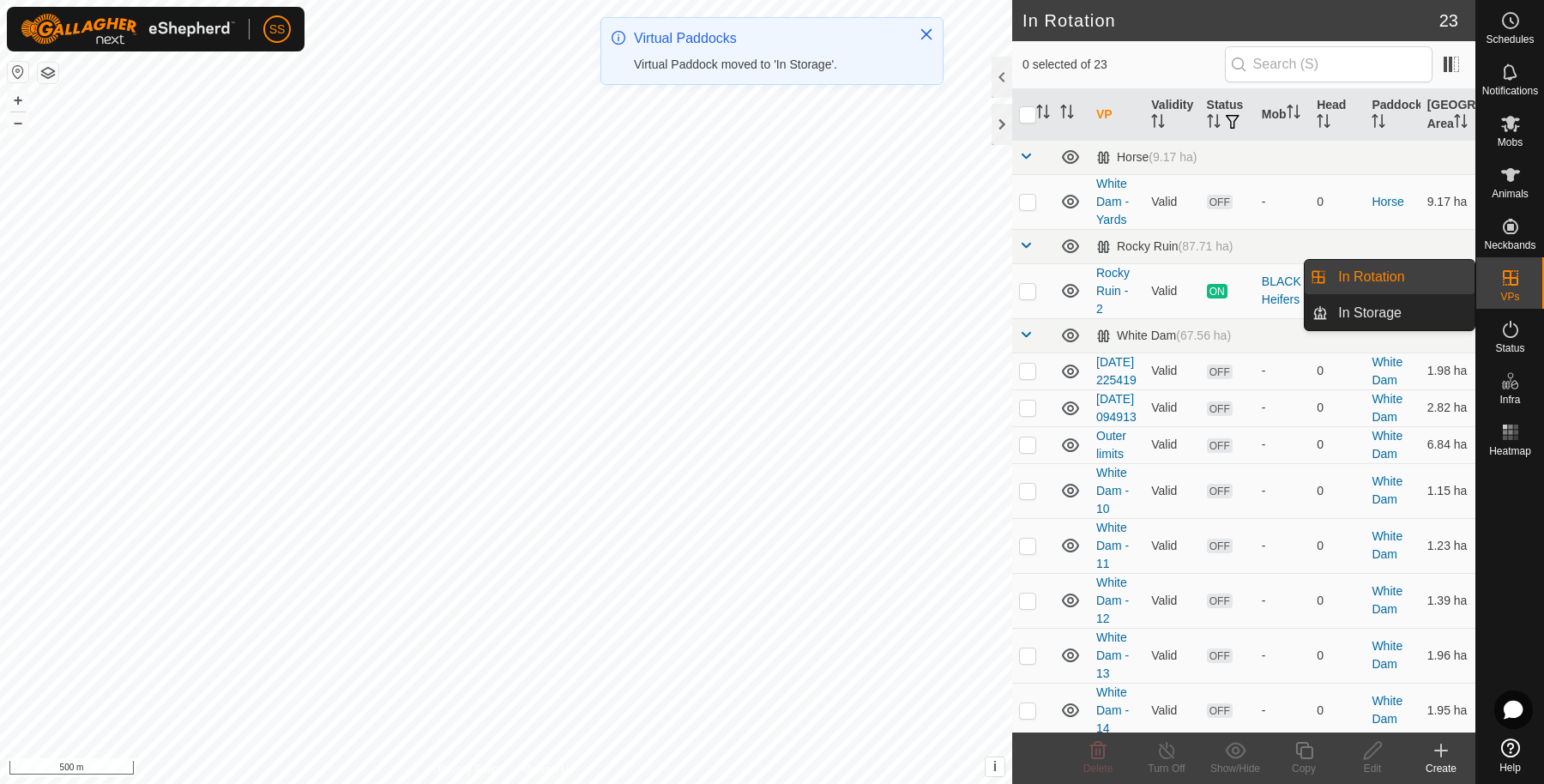
click at [1440, 313] on link "In Storage" at bounding box center [1401, 313] width 147 height 34
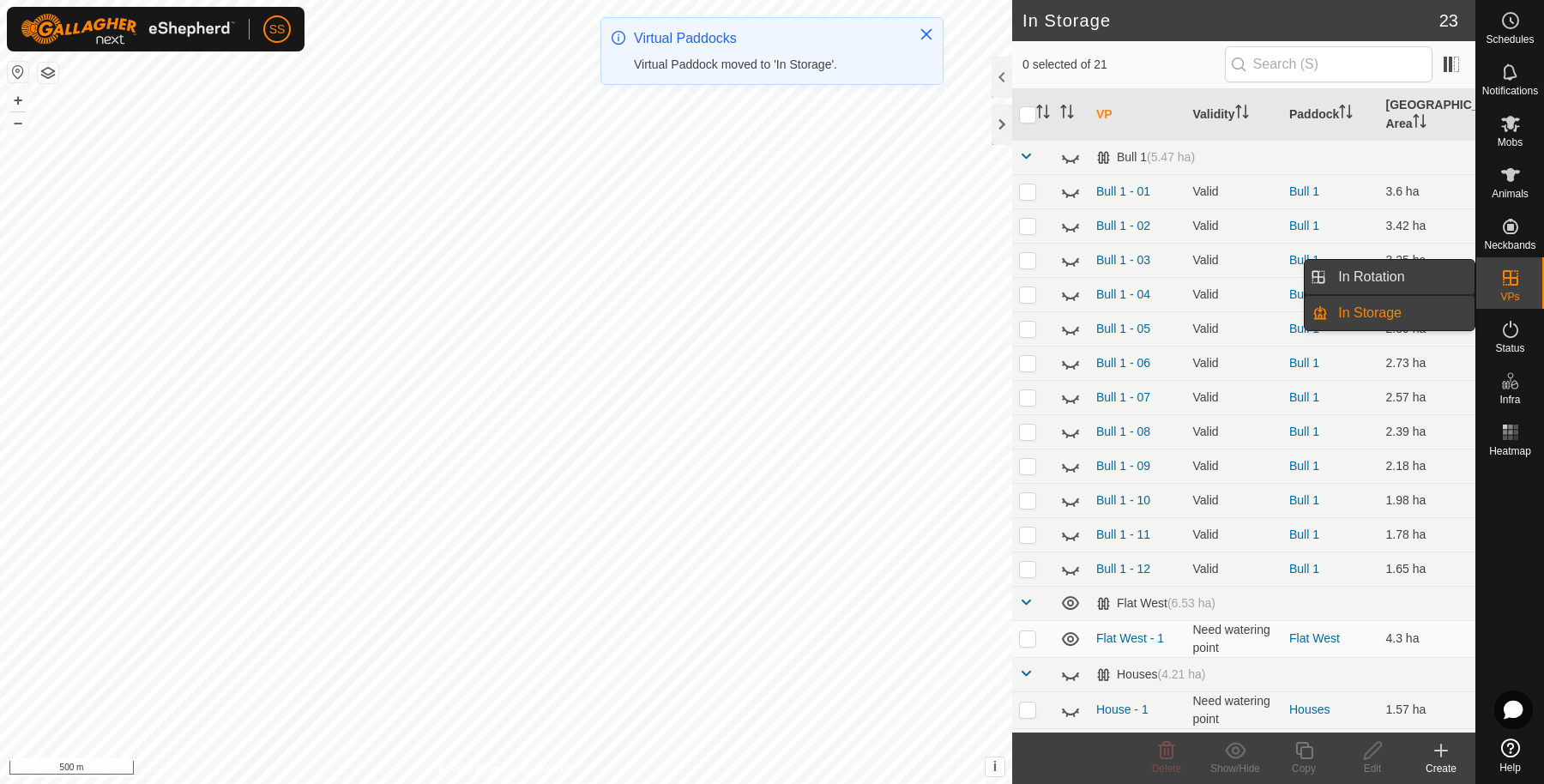
click at [1416, 270] on link "In Rotation" at bounding box center [1401, 277] width 147 height 34
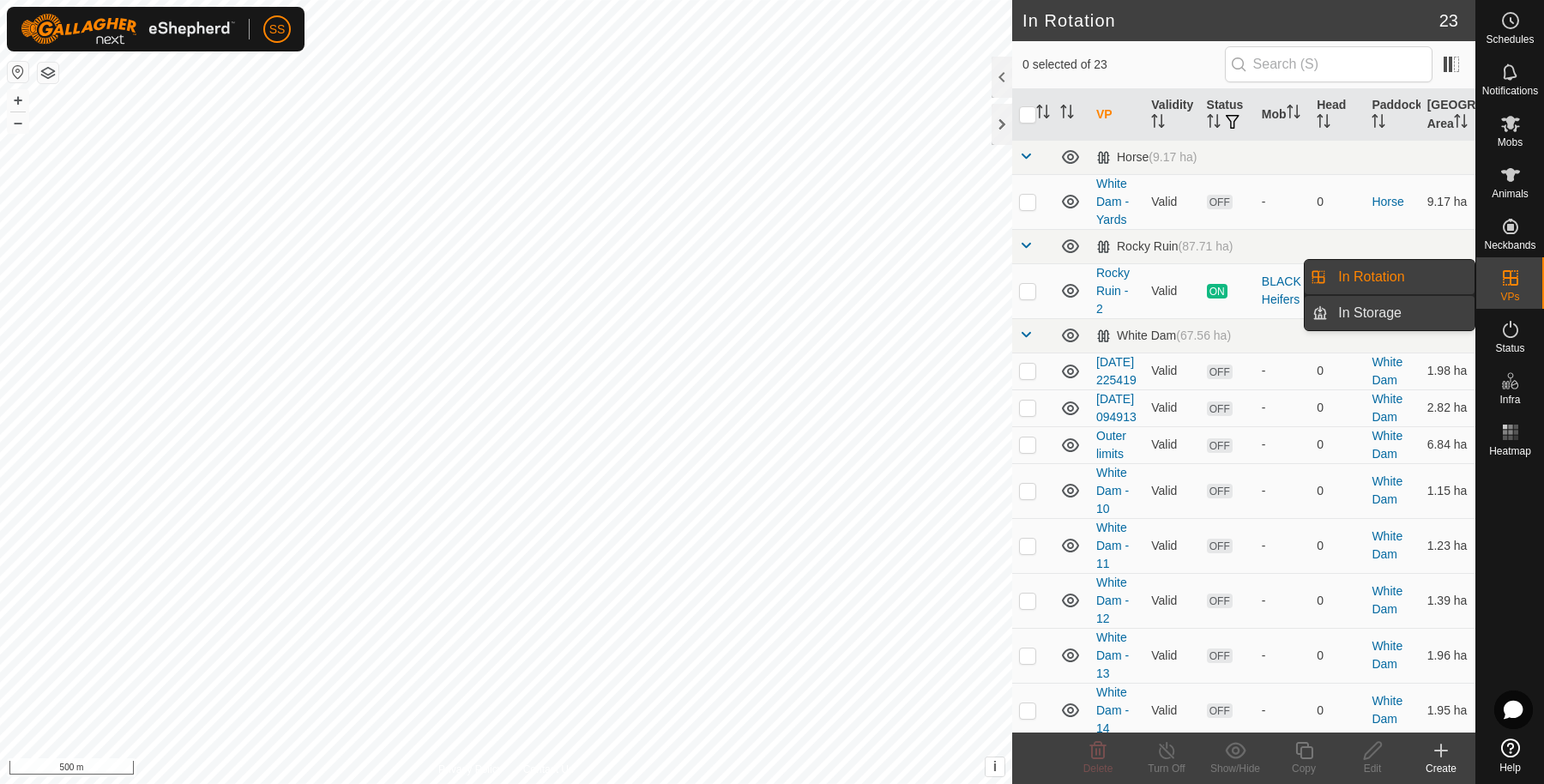
click at [1403, 318] on link "In Storage" at bounding box center [1401, 313] width 147 height 34
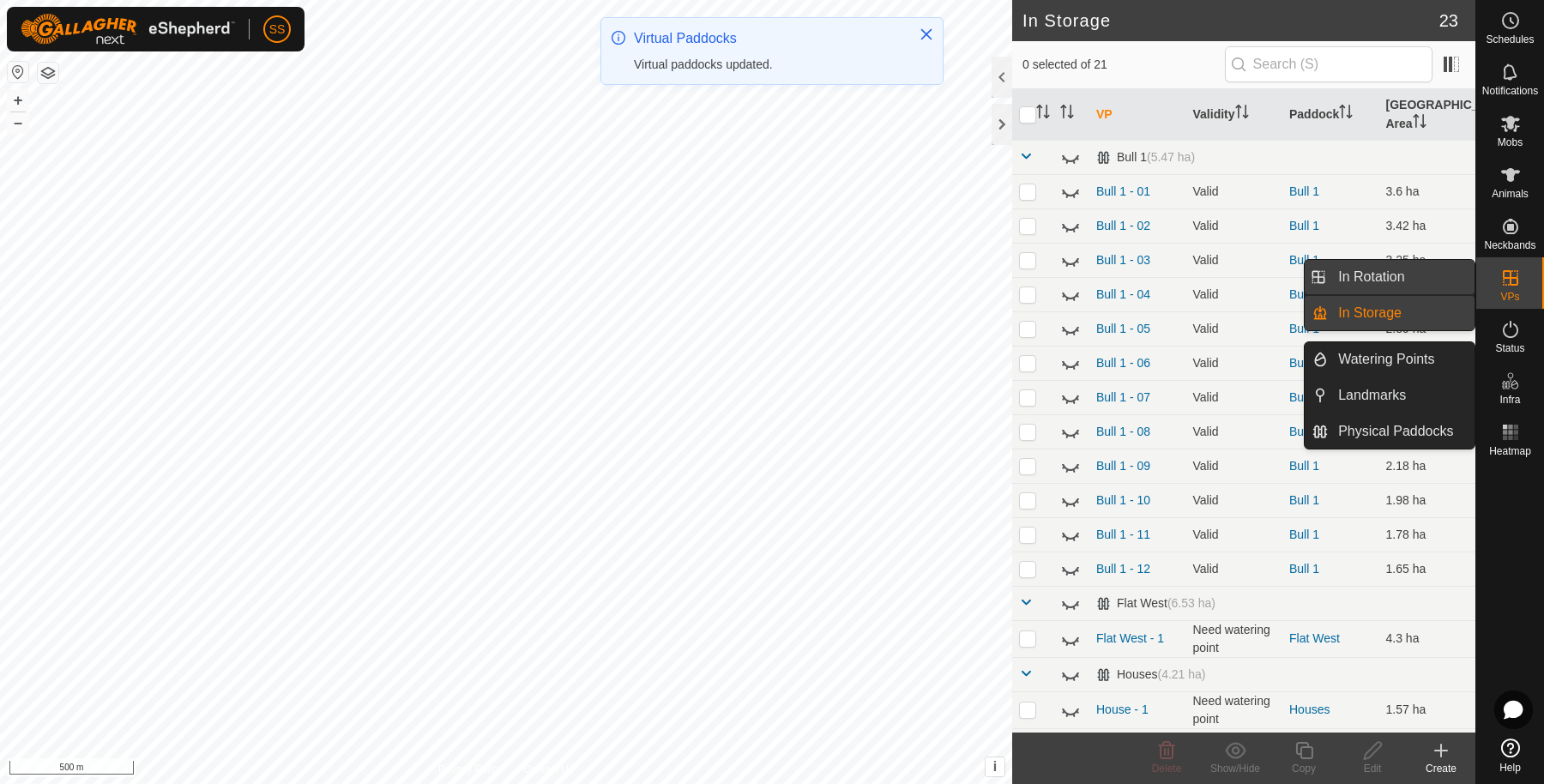
click at [1398, 283] on link "In Rotation" at bounding box center [1401, 277] width 147 height 34
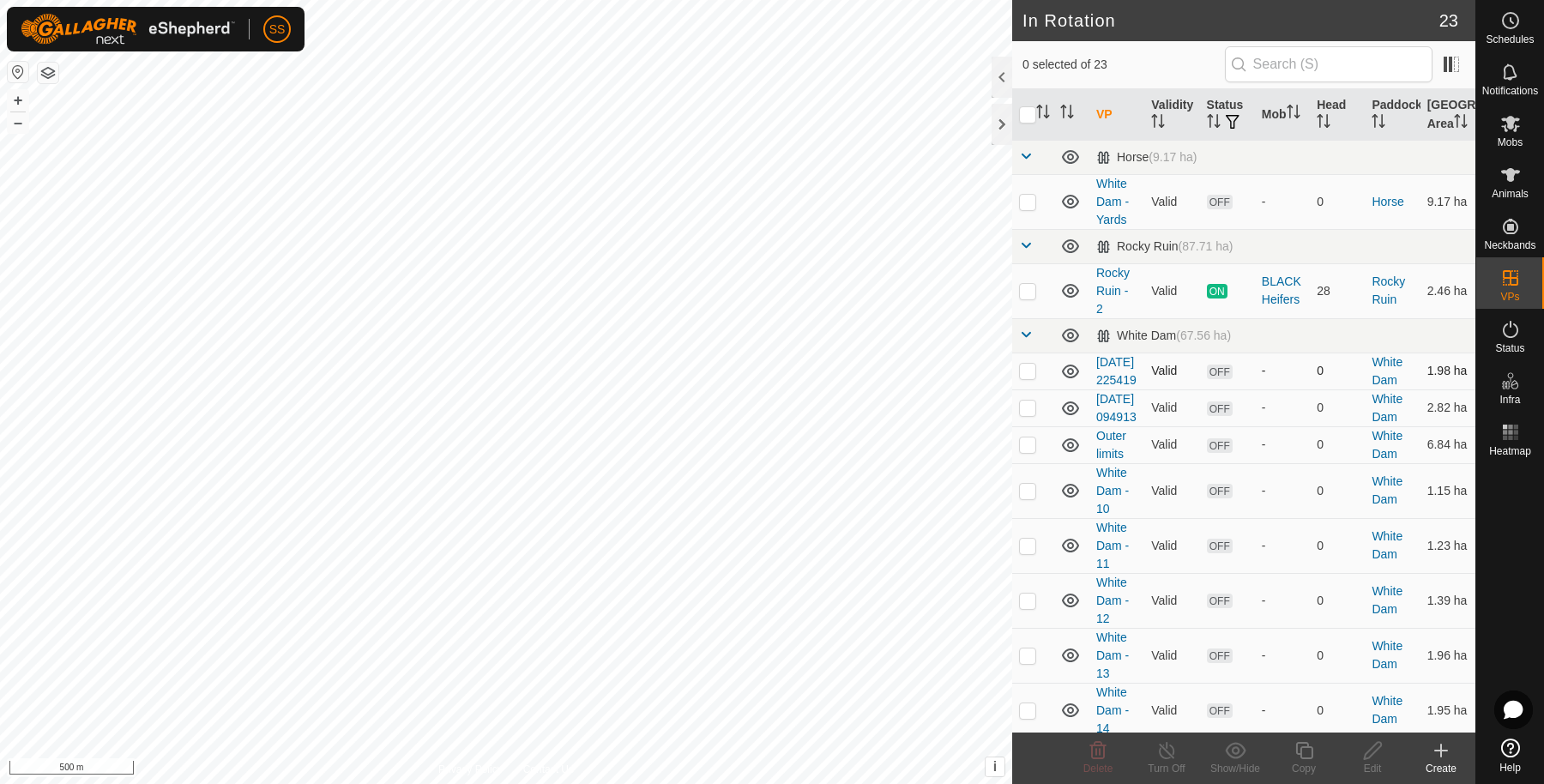
click at [1033, 377] on p-checkbox at bounding box center [1027, 371] width 17 height 14
click at [1099, 751] on icon at bounding box center [1098, 751] width 16 height 17
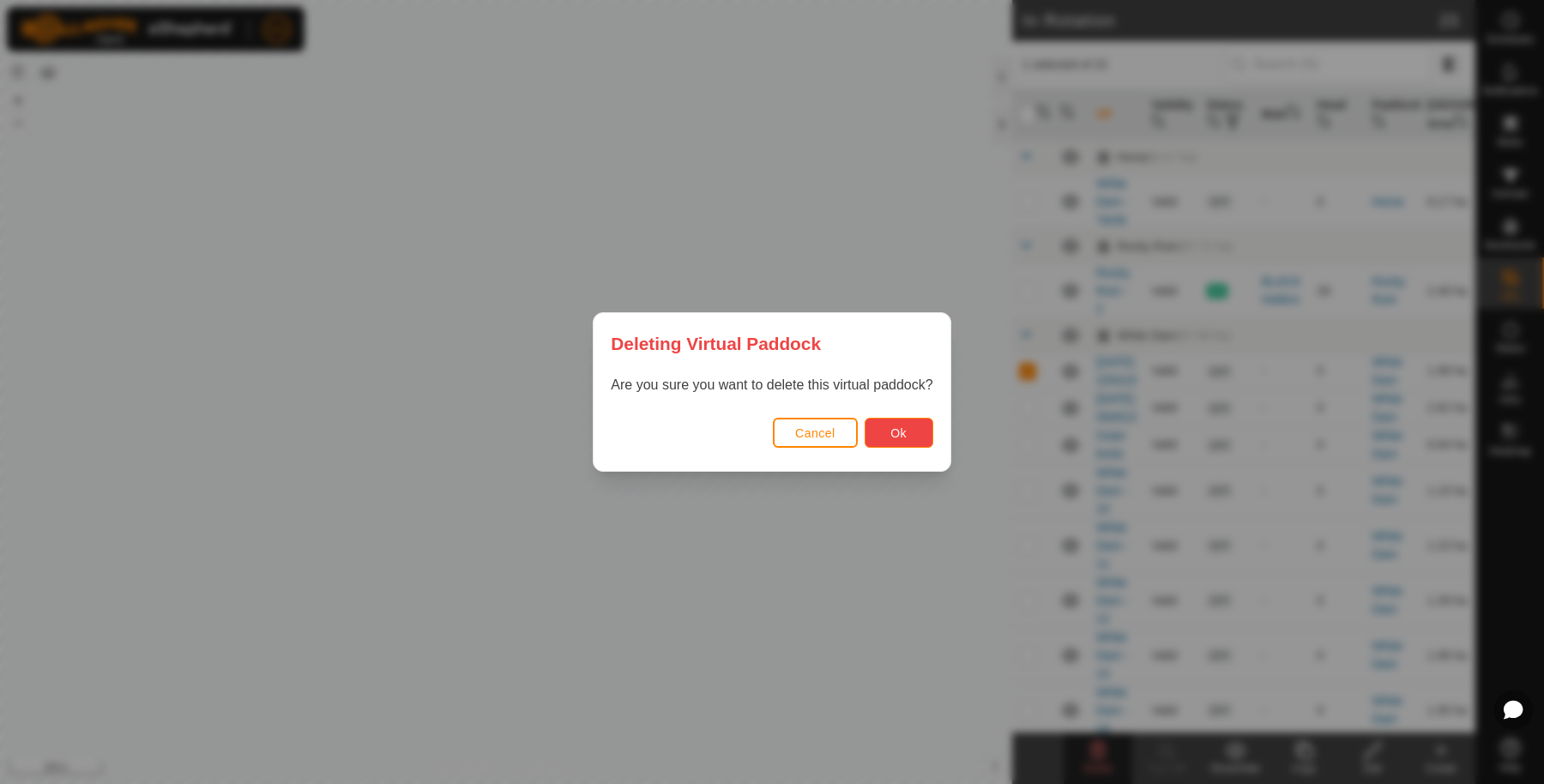
click at [926, 437] on button "Ok" at bounding box center [899, 432] width 69 height 30
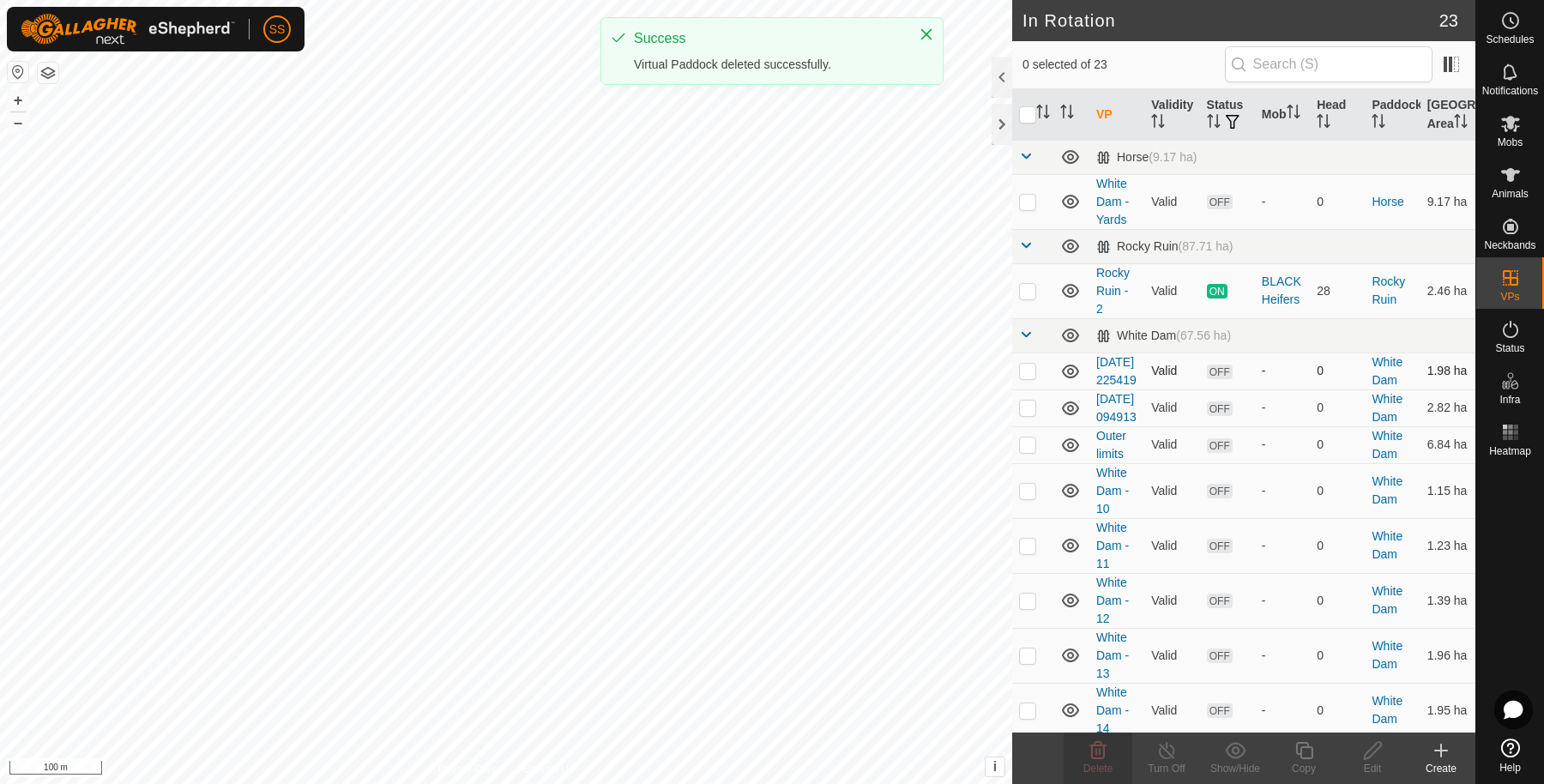
click at [1030, 377] on p-checkbox at bounding box center [1027, 371] width 17 height 14
checkbox input "true"
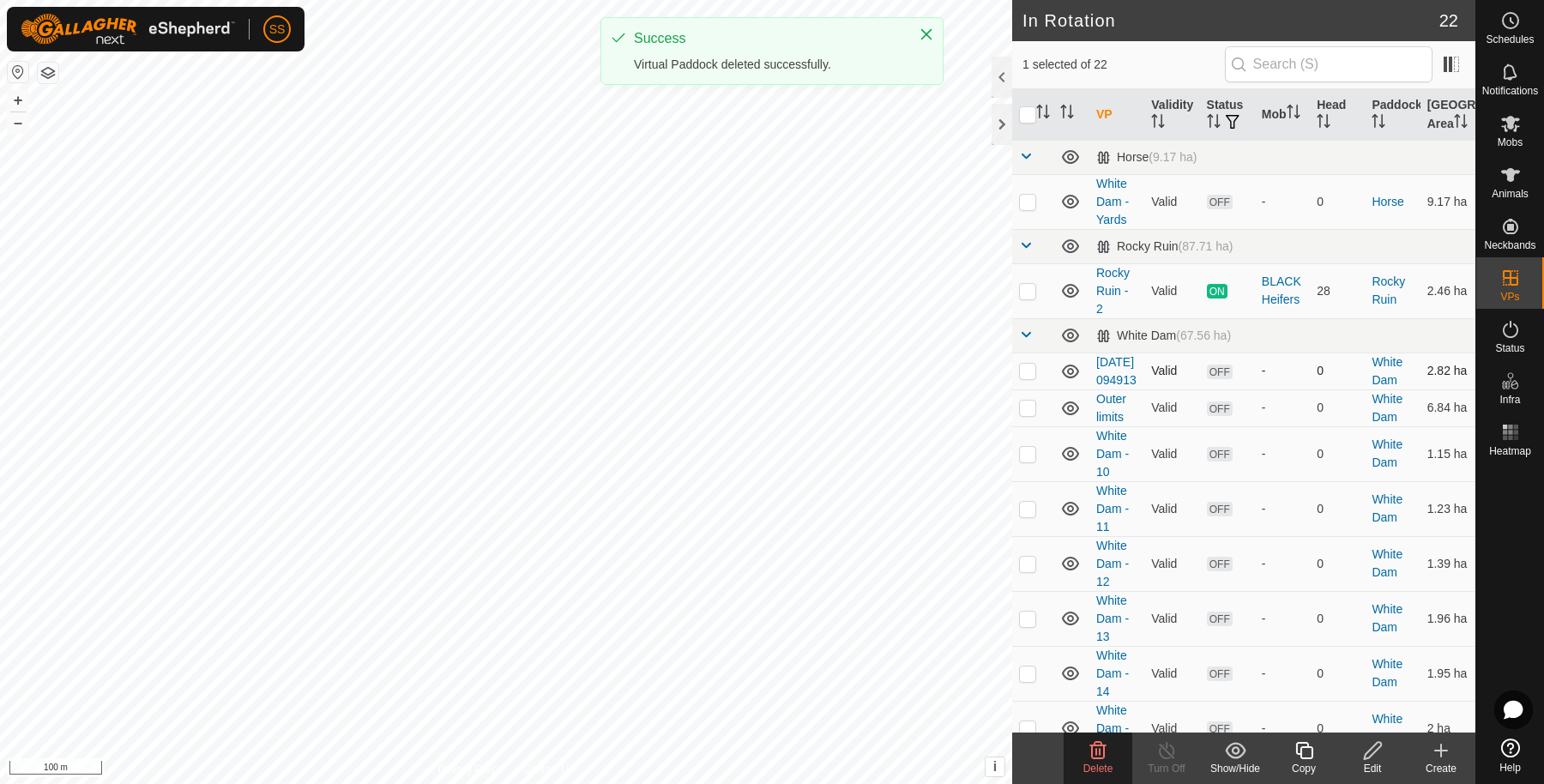
click at [1026, 389] on td at bounding box center [1032, 371] width 41 height 37
checkbox input "true"
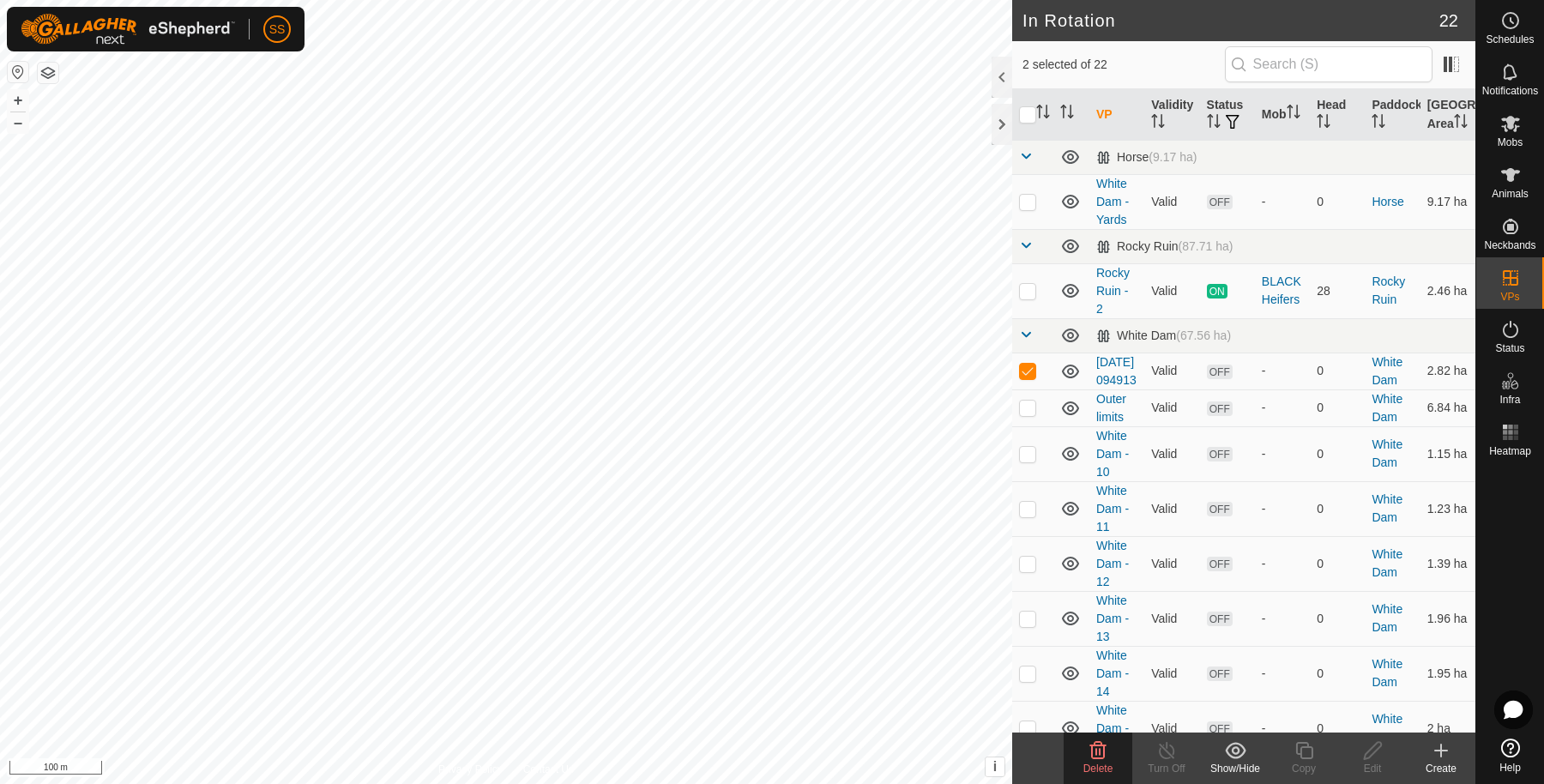
click at [1094, 754] on icon at bounding box center [1098, 751] width 21 height 21
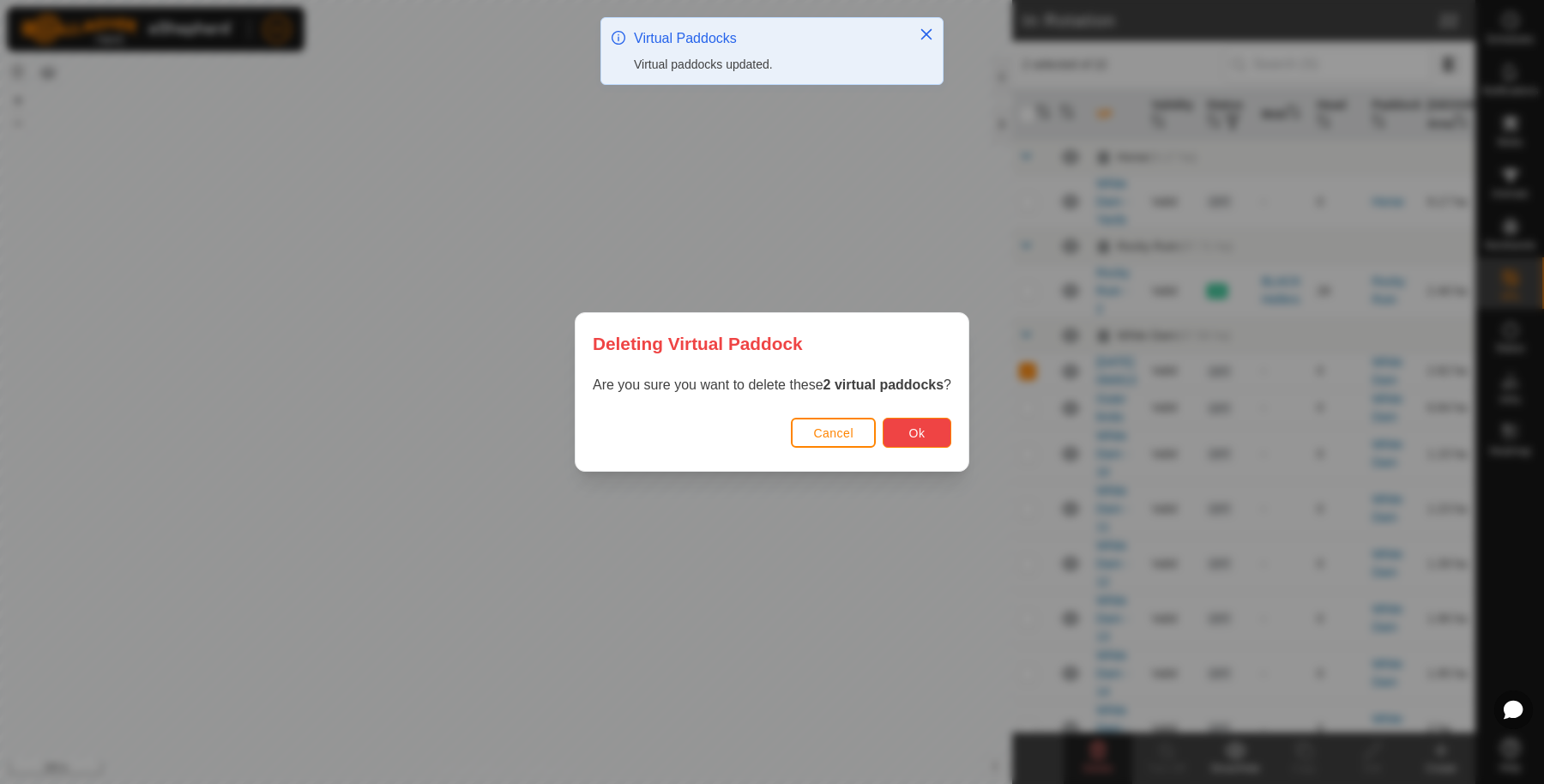
click at [929, 427] on button "Ok" at bounding box center [917, 432] width 69 height 30
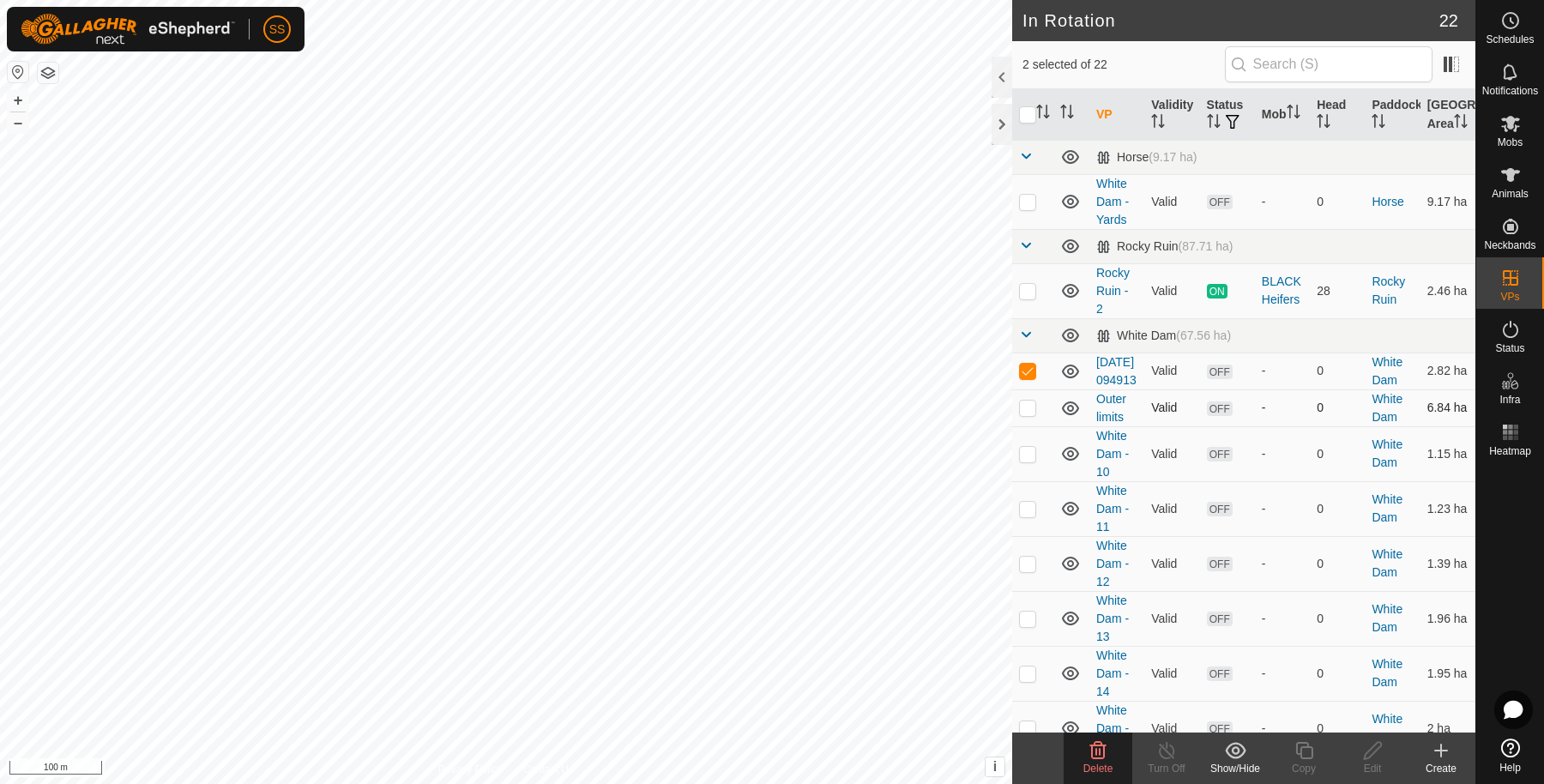
click at [1034, 414] on p-checkbox at bounding box center [1027, 407] width 17 height 14
click at [1031, 414] on p-checkbox at bounding box center [1027, 407] width 17 height 14
checkbox input "false"
click at [1028, 377] on p-checkbox at bounding box center [1027, 371] width 17 height 14
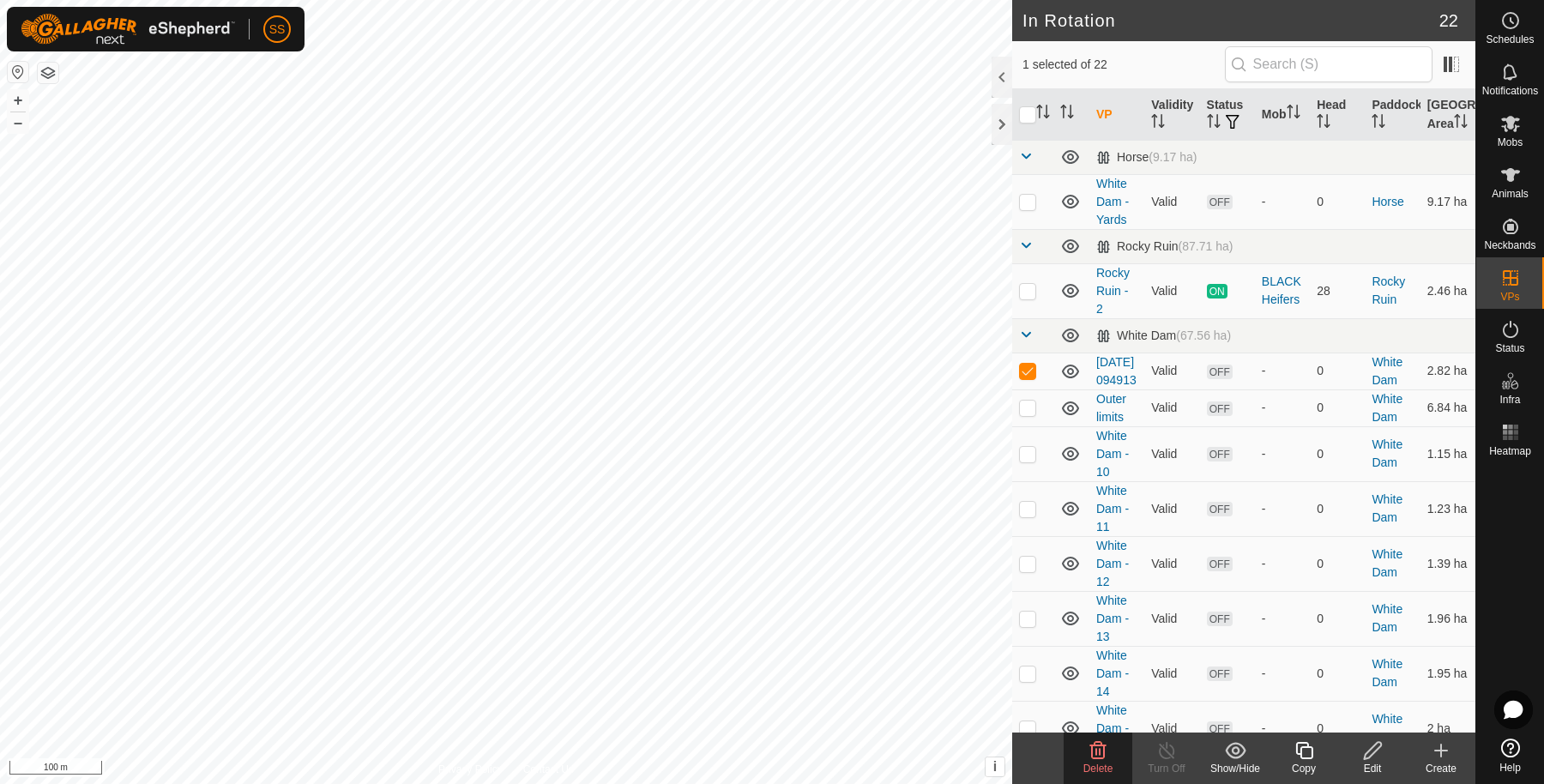
click at [1087, 757] on icon at bounding box center [1098, 751] width 21 height 21
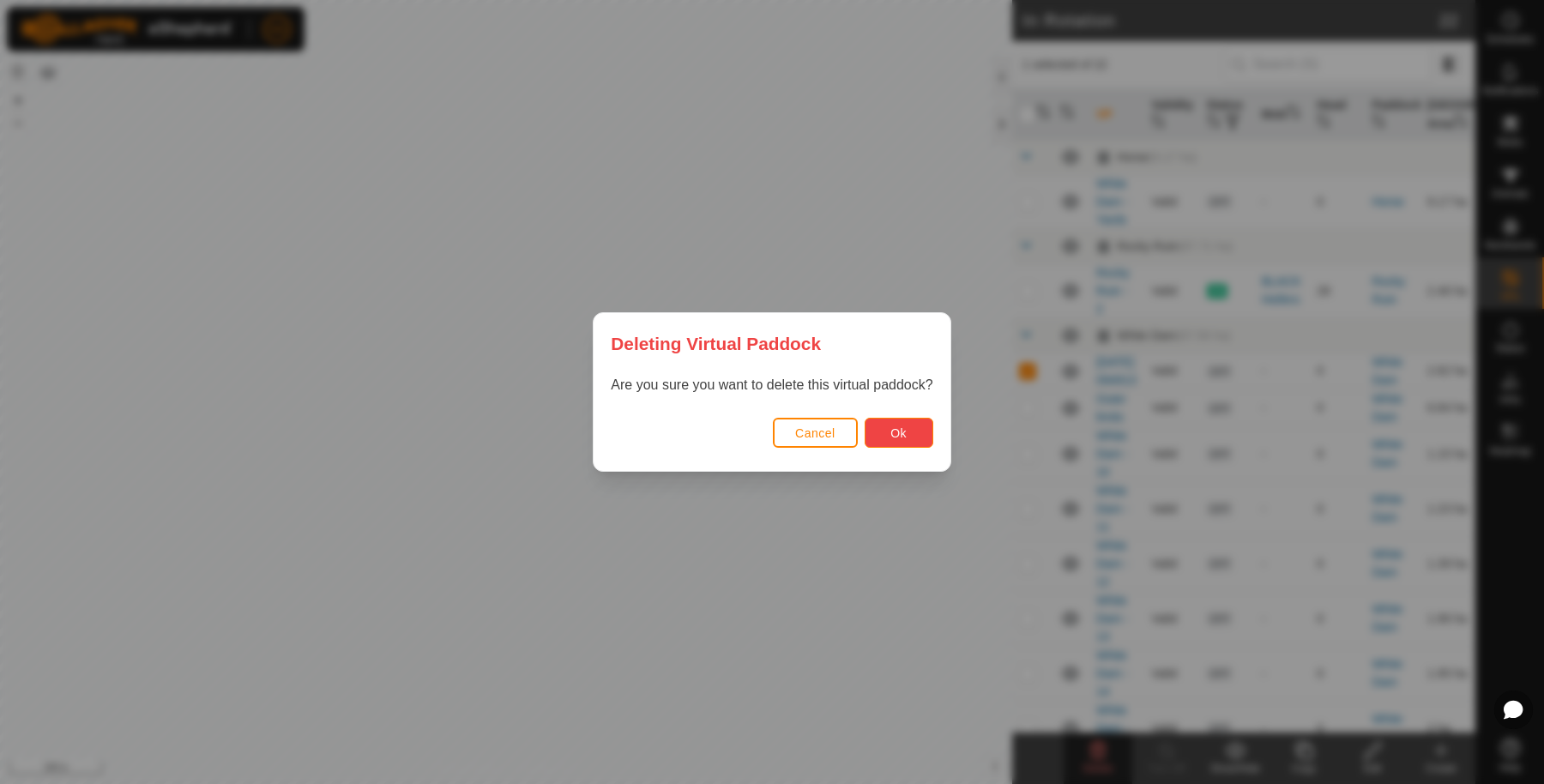
click at [899, 444] on button "Ok" at bounding box center [899, 432] width 69 height 30
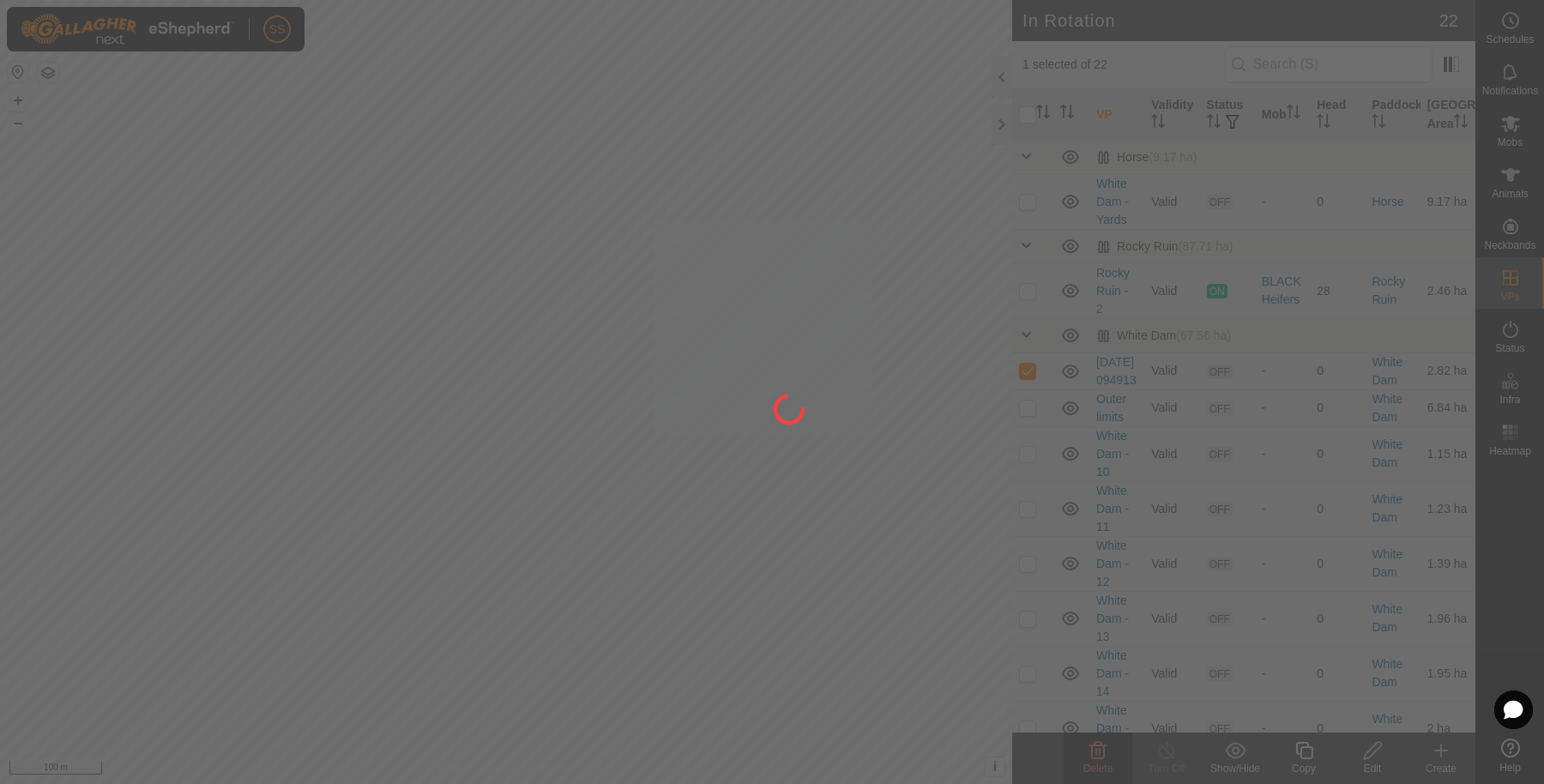
checkbox input "false"
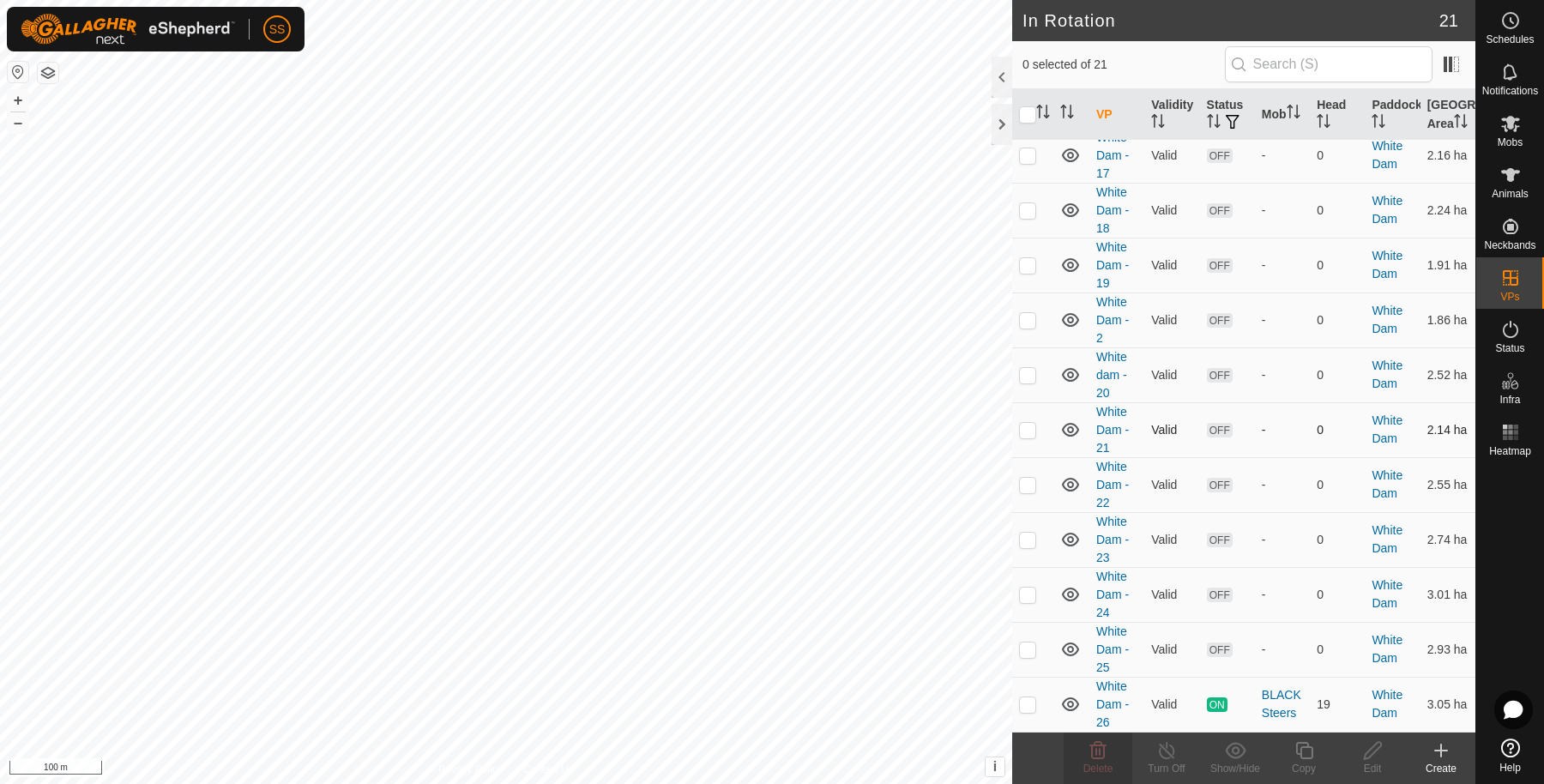
scroll to position [370, 0]
click at [1032, 603] on p-checkbox at bounding box center [1027, 596] width 17 height 14
checkbox input "true"
click at [1375, 742] on icon at bounding box center [1372, 751] width 21 height 21
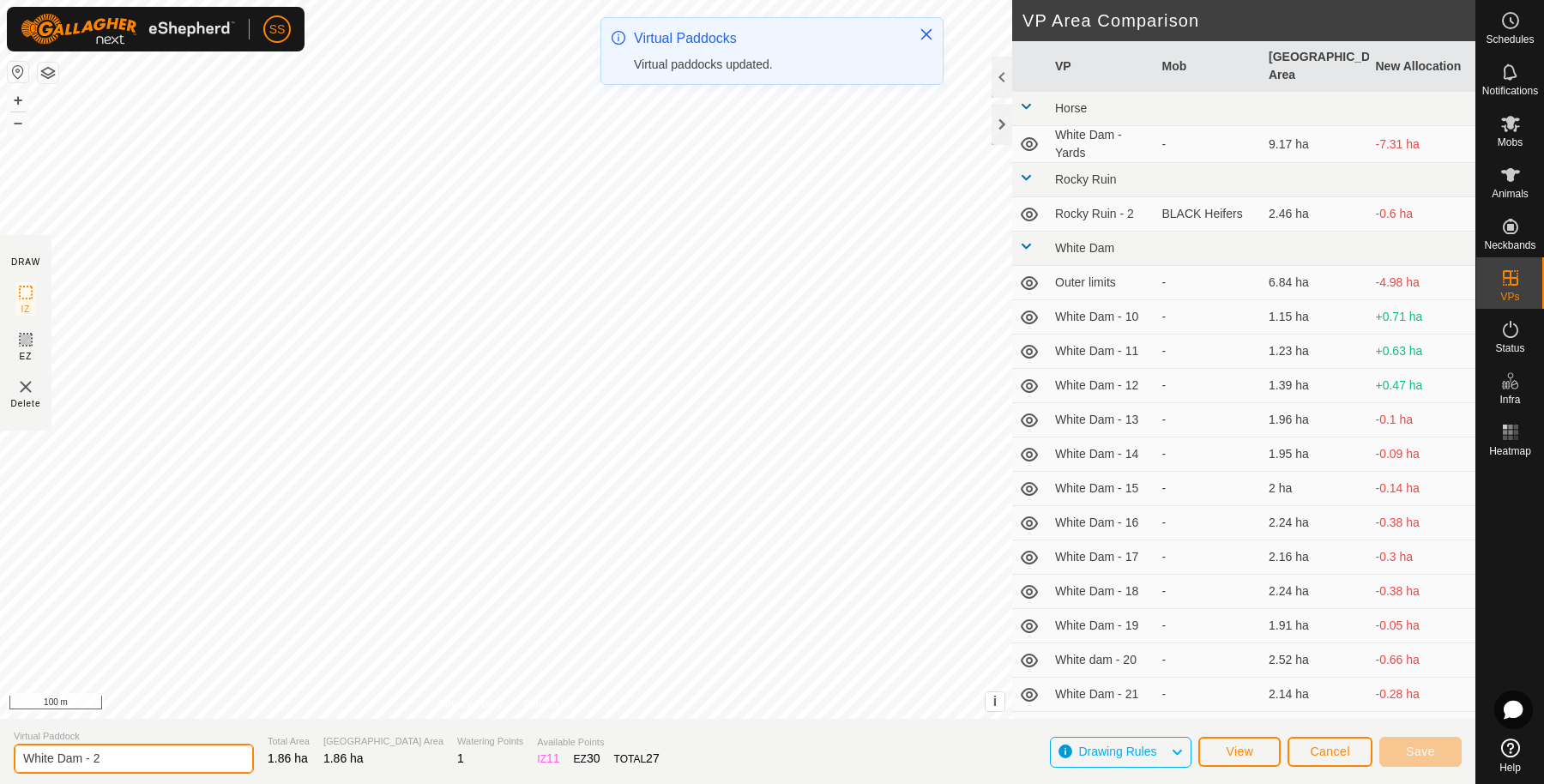
click at [95, 764] on input "White Dam - 2" at bounding box center [134, 758] width 240 height 30
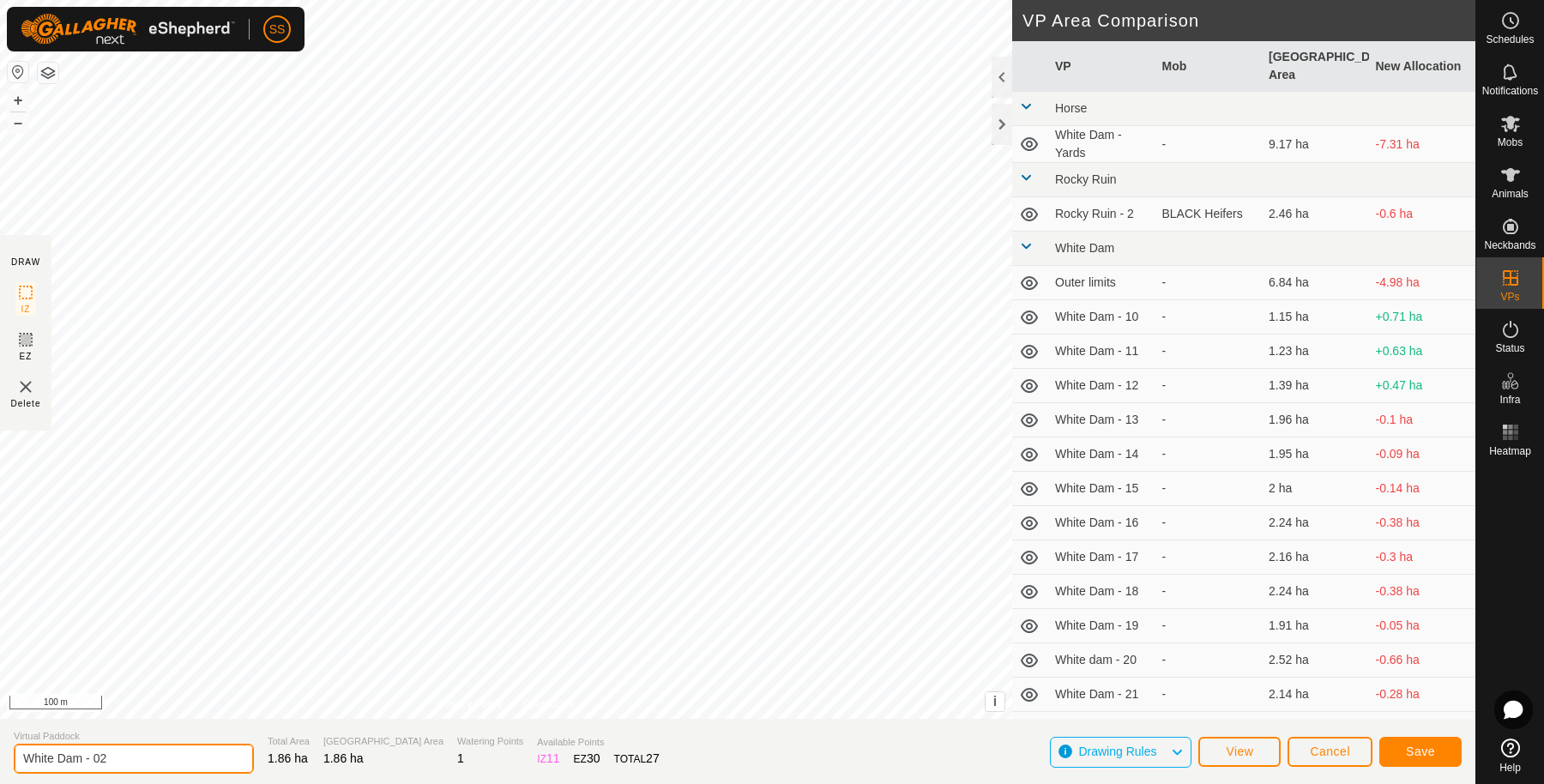
type input "White Dam - 02"
click at [1413, 743] on button "Save" at bounding box center [1420, 751] width 82 height 30
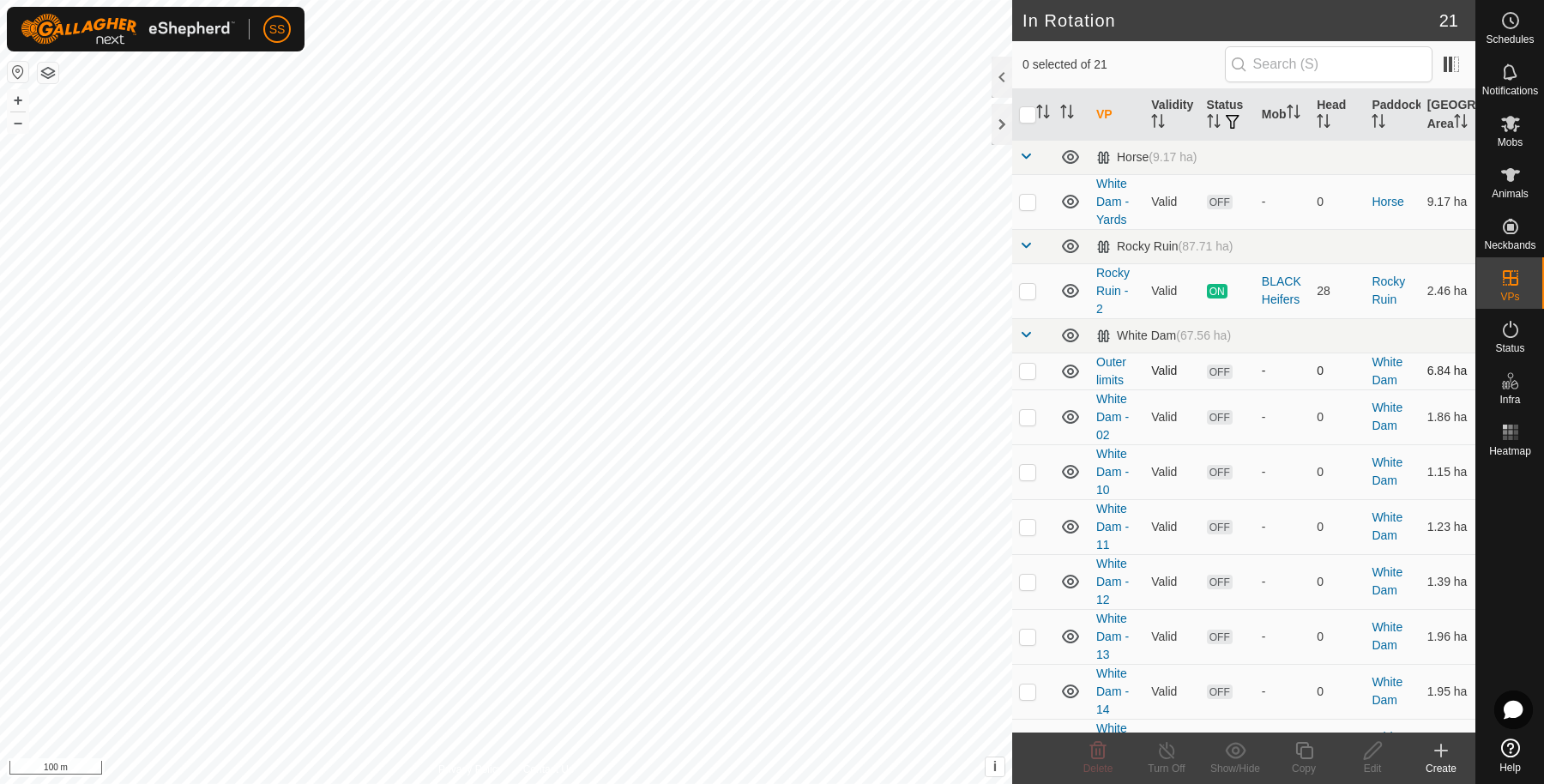
click at [1035, 377] on p-checkbox at bounding box center [1027, 371] width 17 height 14
checkbox input "true"
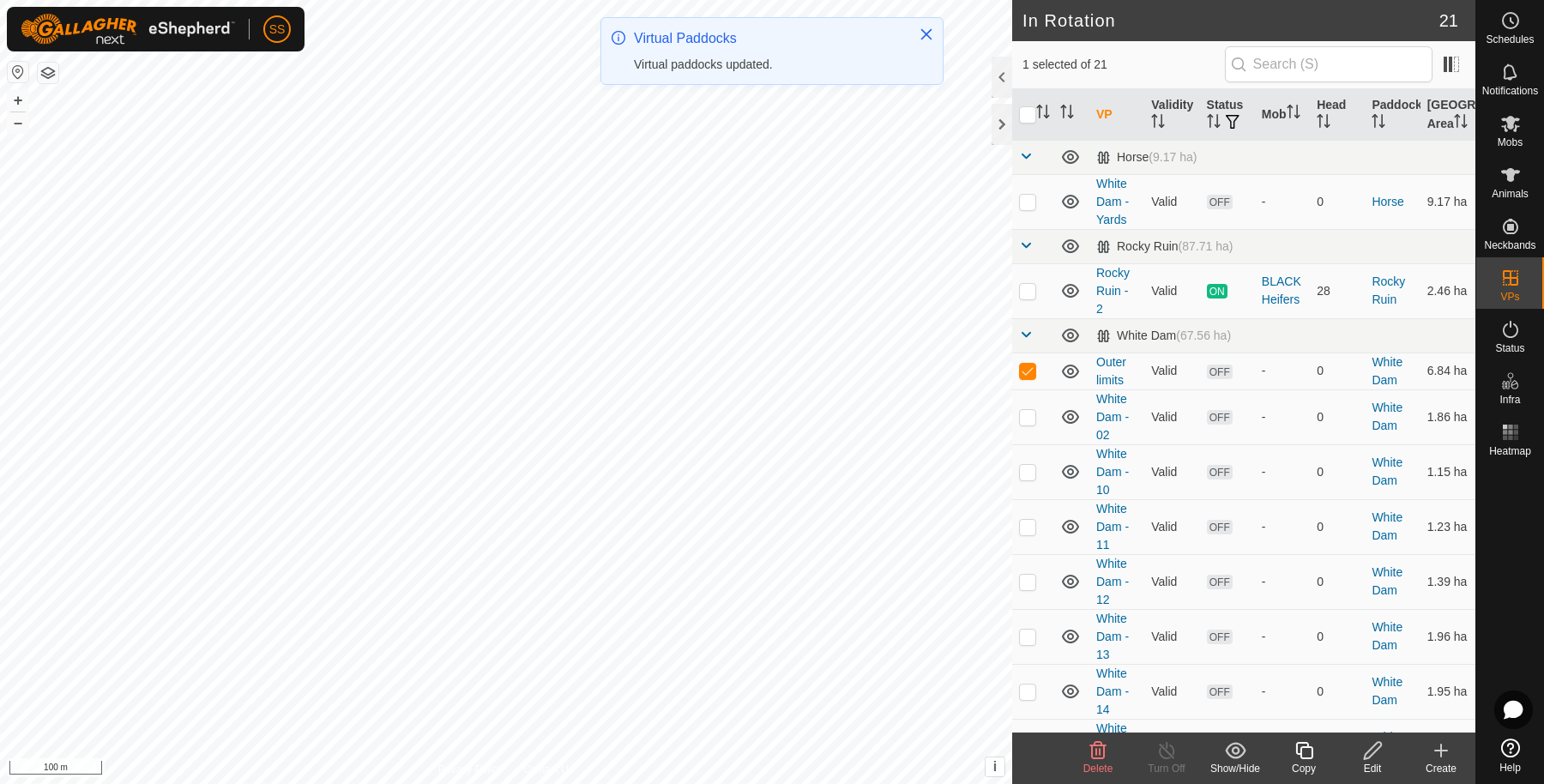
click at [1035, 377] on p-checkbox at bounding box center [1027, 371] width 17 height 14
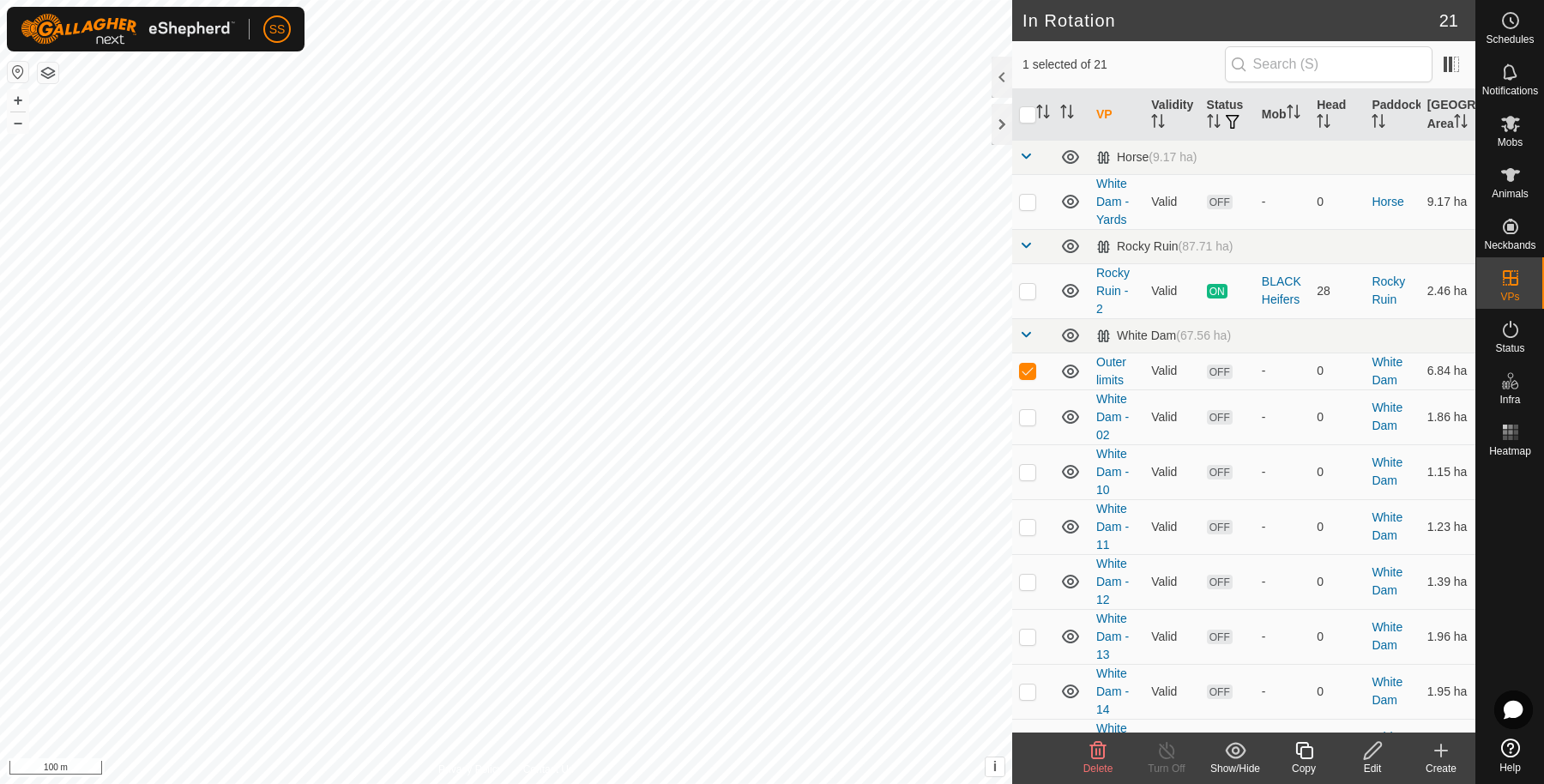
click at [1035, 377] on p-checkbox at bounding box center [1027, 371] width 17 height 14
checkbox input "false"
